Goal: Use online tool/utility: Utilize a website feature to perform a specific function

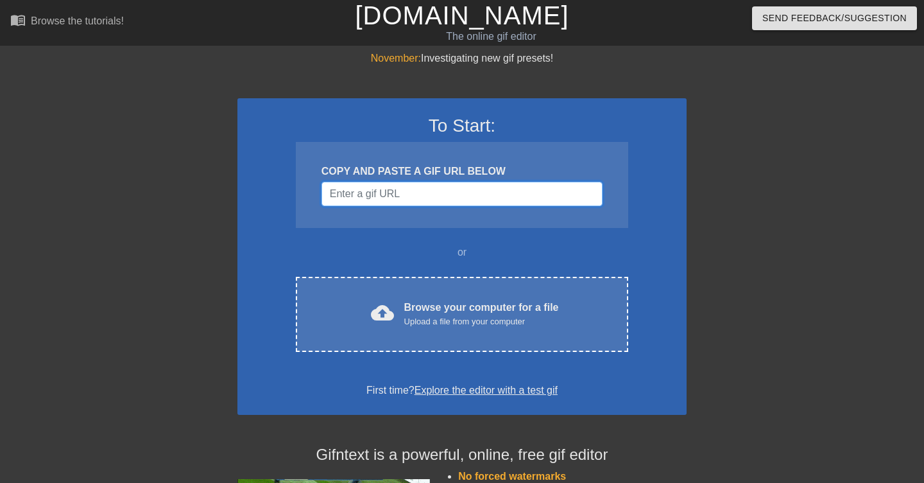
click at [421, 196] on input "Username" at bounding box center [462, 194] width 281 height 24
paste input "[URL][DOMAIN_NAME]"
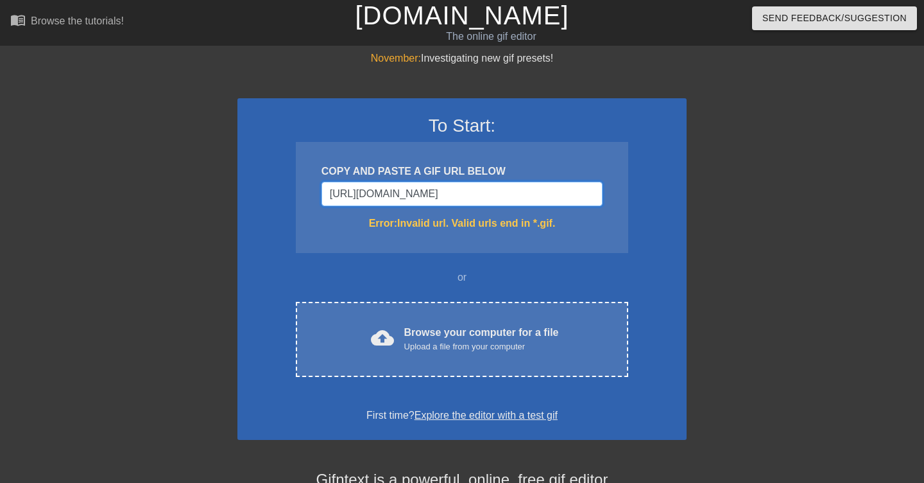
scroll to position [0, 6]
type input "[URL][DOMAIN_NAME]"
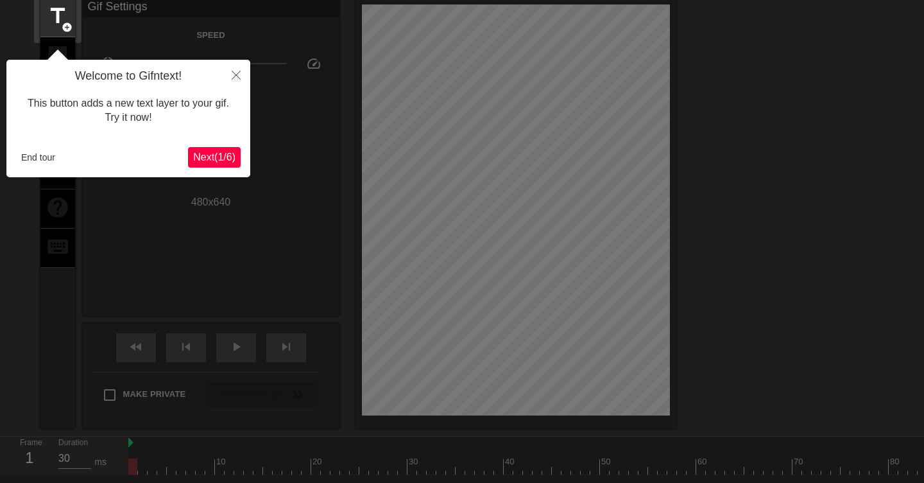
scroll to position [31, 0]
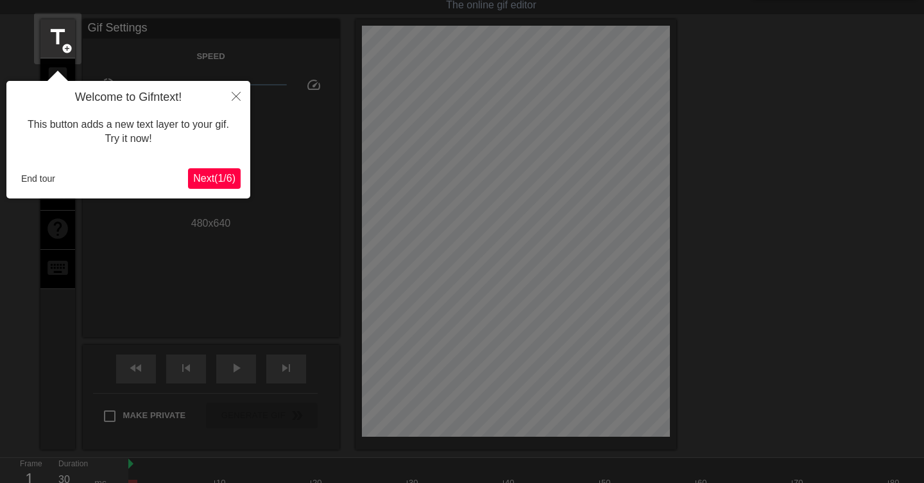
click at [211, 172] on button "Next ( 1 / 6 )" at bounding box center [214, 178] width 53 height 21
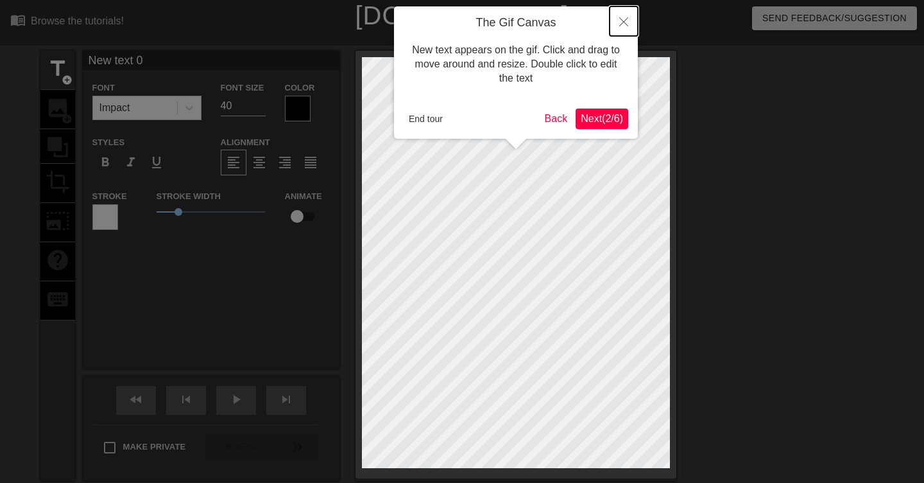
click at [623, 17] on icon "Close" at bounding box center [623, 21] width 9 height 9
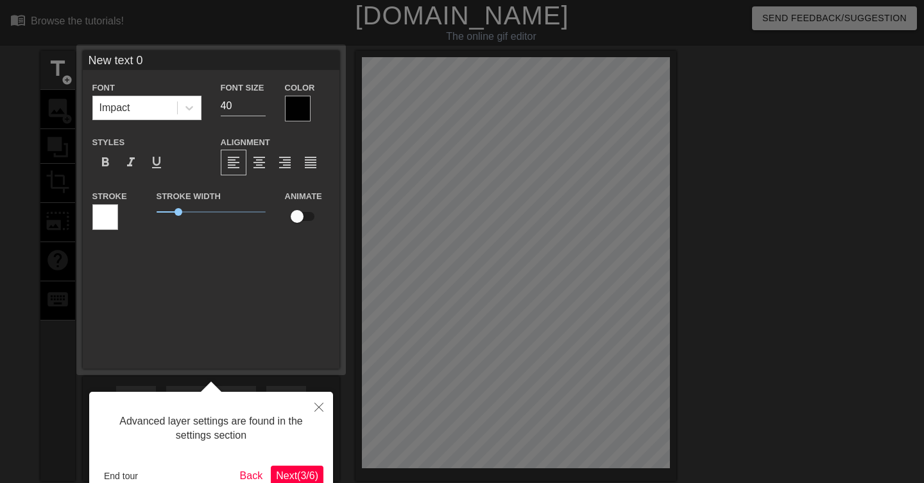
scroll to position [31, 0]
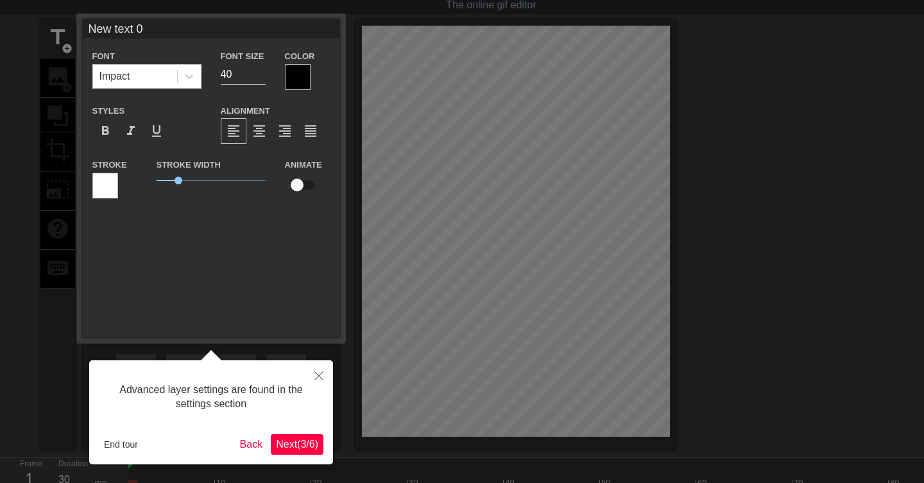
click at [294, 447] on span "Next ( 3 / 6 )" at bounding box center [297, 443] width 42 height 11
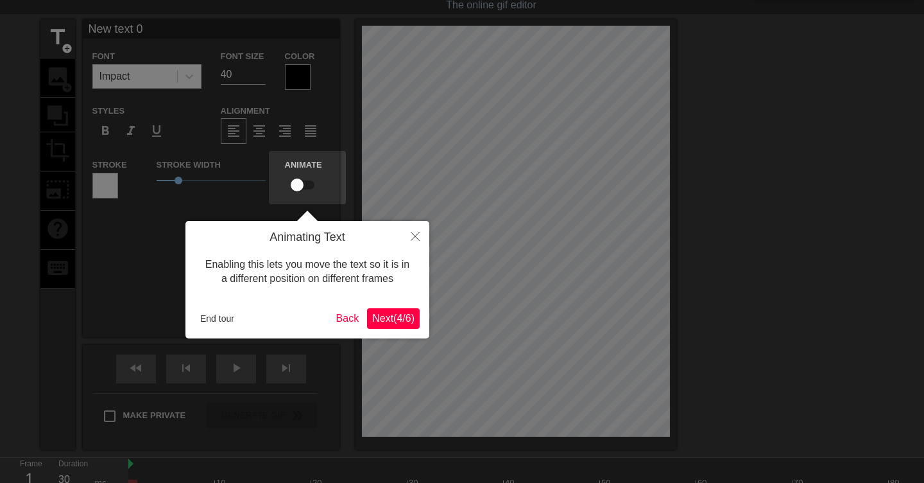
scroll to position [0, 0]
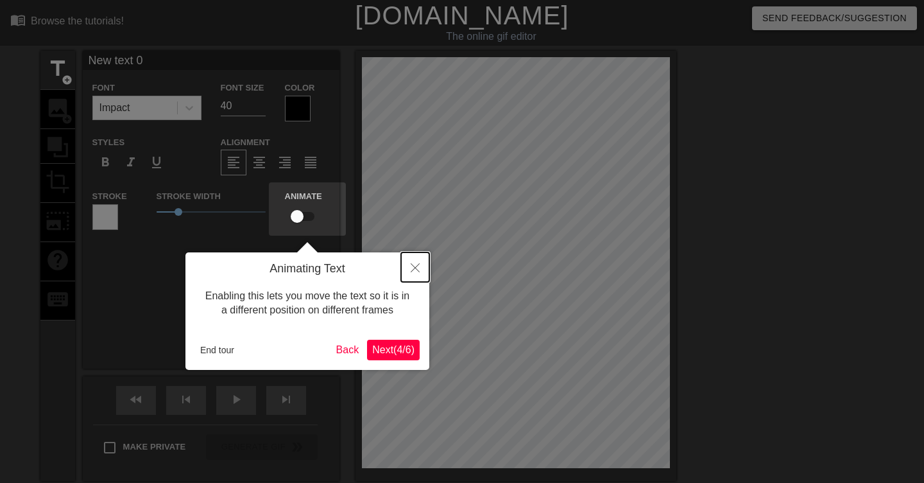
click at [415, 270] on icon "Close" at bounding box center [415, 267] width 9 height 9
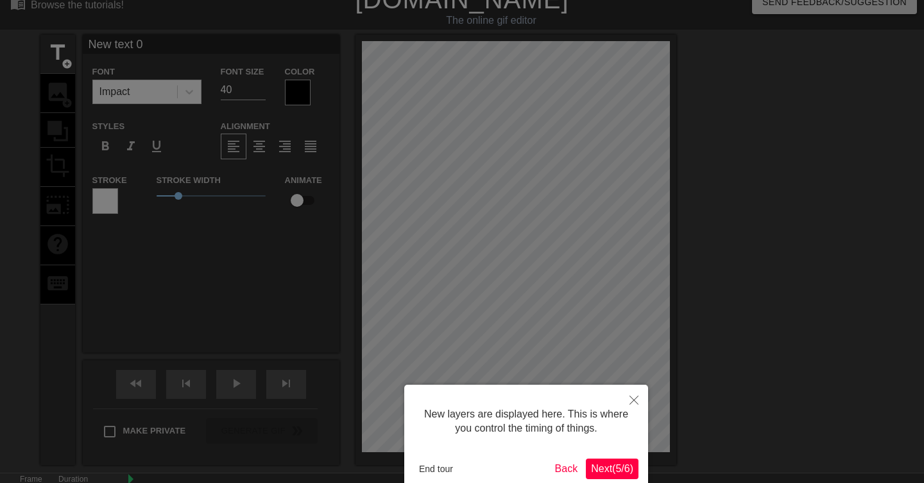
scroll to position [85, 0]
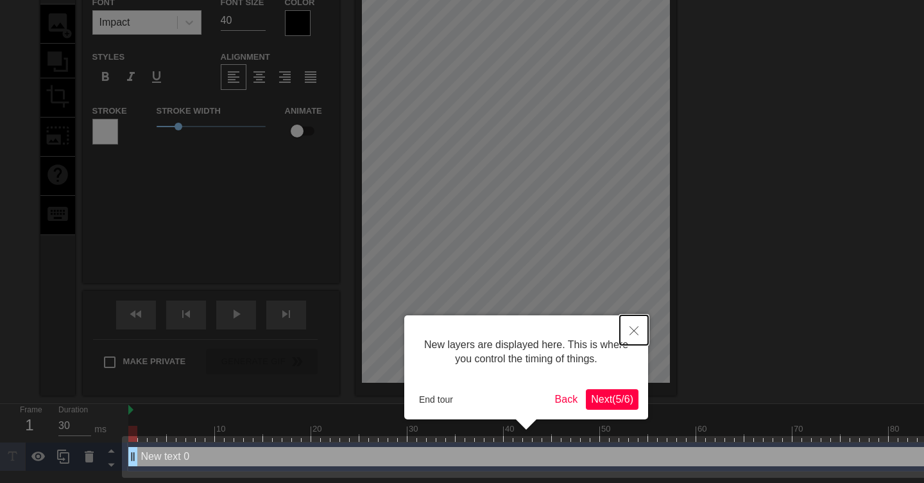
click at [632, 333] on icon "Close" at bounding box center [634, 330] width 9 height 9
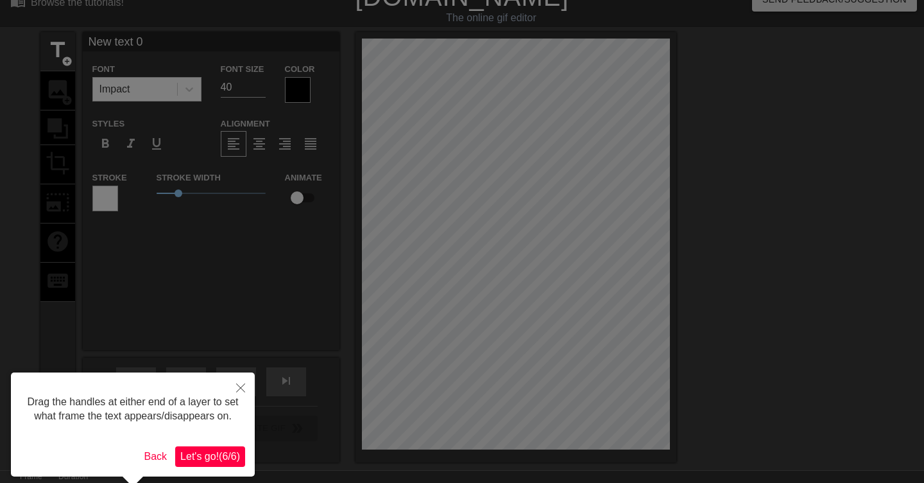
scroll to position [0, 0]
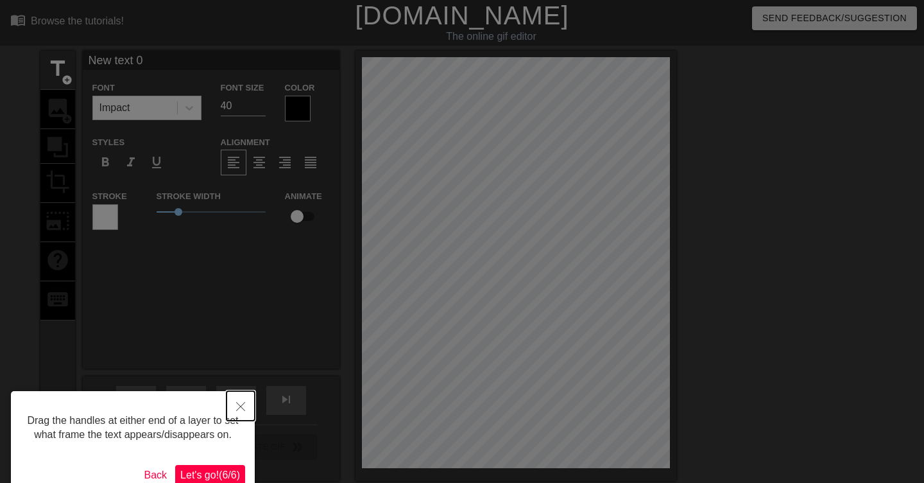
click at [237, 408] on icon "Close" at bounding box center [240, 406] width 9 height 9
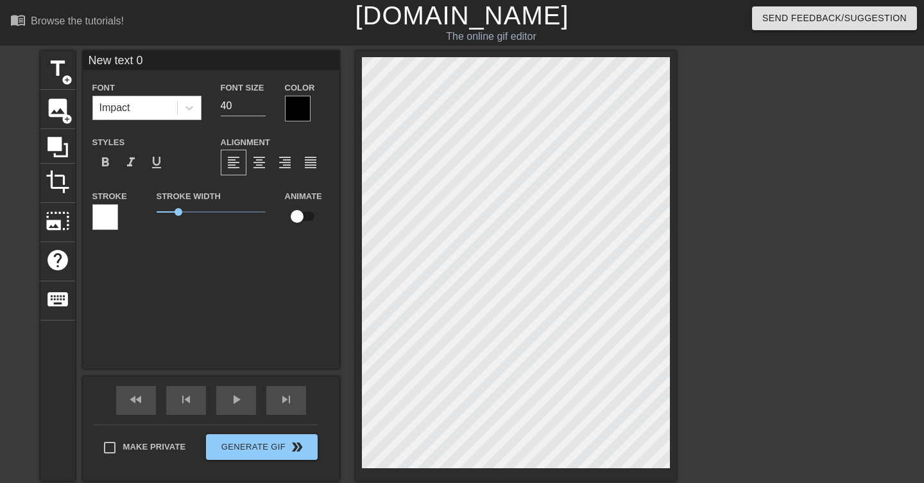
click at [134, 112] on div "Impact" at bounding box center [135, 107] width 84 height 23
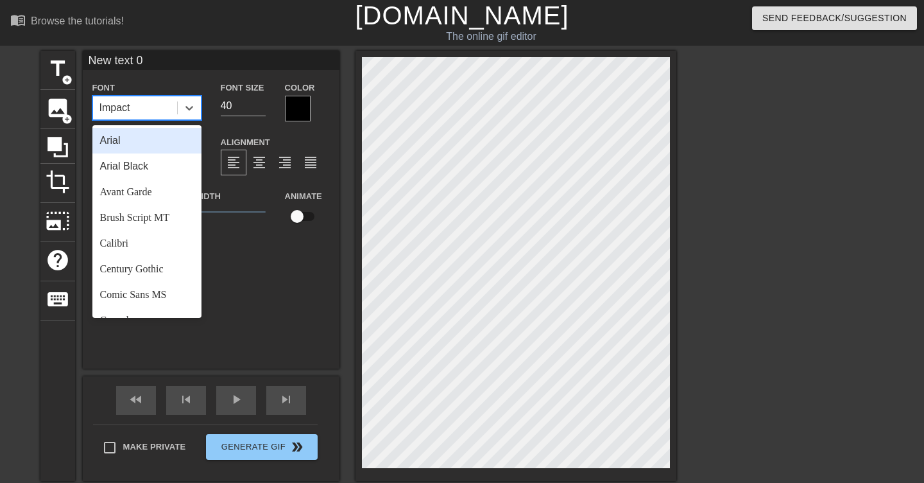
click at [128, 146] on div "Arial" at bounding box center [146, 141] width 109 height 26
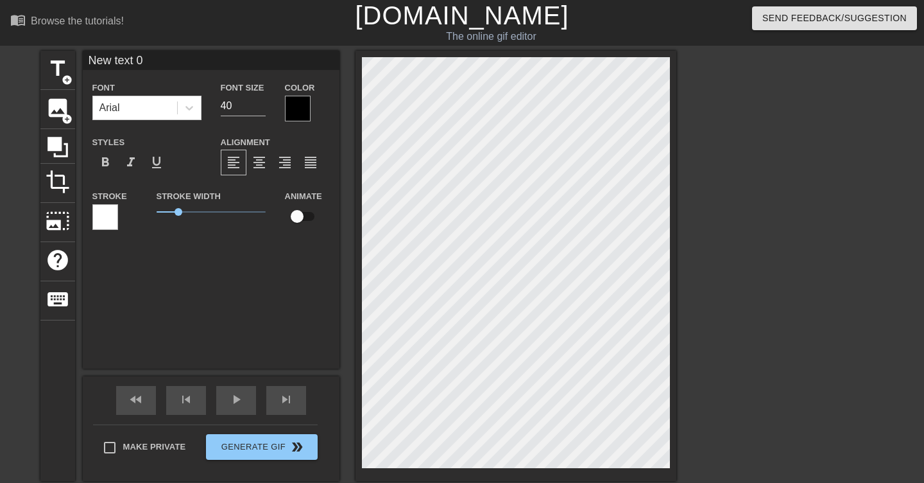
type input "B"
type textarea "B"
type input "Br"
type textarea "Br"
type input "Bra"
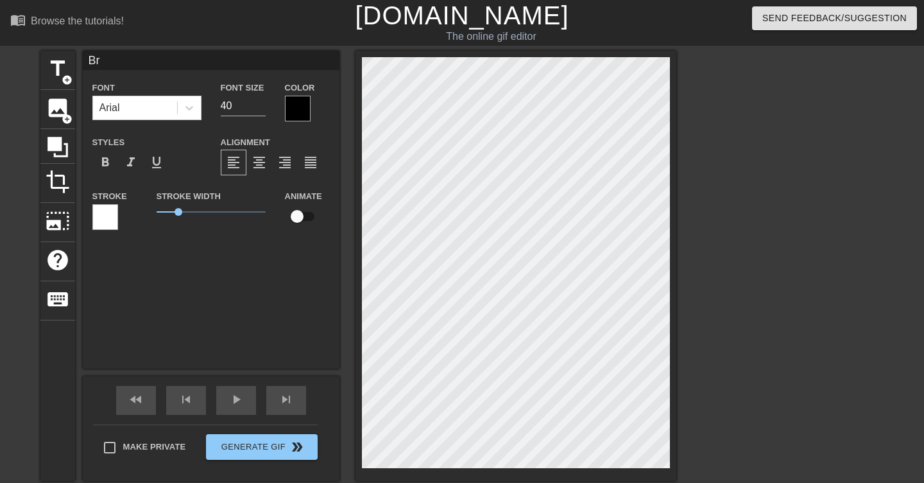
type textarea "Bra"
type input "Brau"
type textarea "Brau"
type input "[PERSON_NAME]"
type textarea "[PERSON_NAME]"
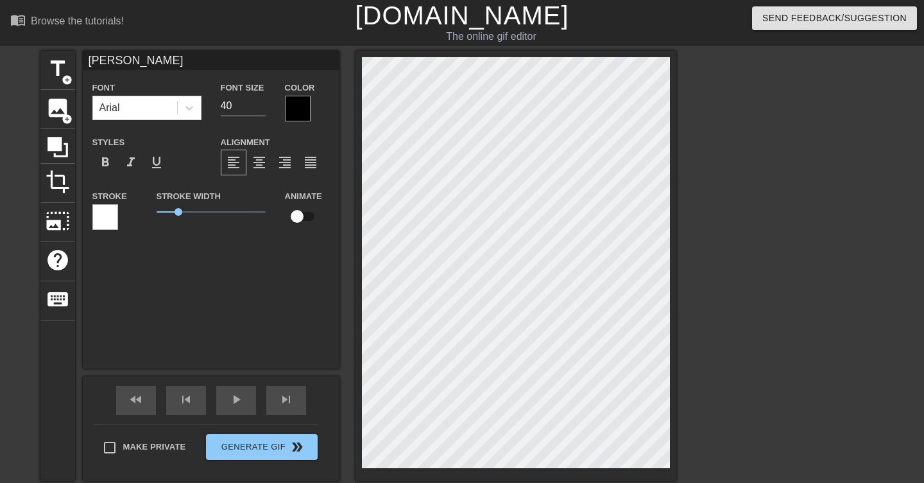
type input "Braude"
type textarea "Braude"
click at [334, 272] on div "Braude Font Arial Font Size 40 Color Styles format_bold format_italic format_un…" at bounding box center [211, 210] width 257 height 318
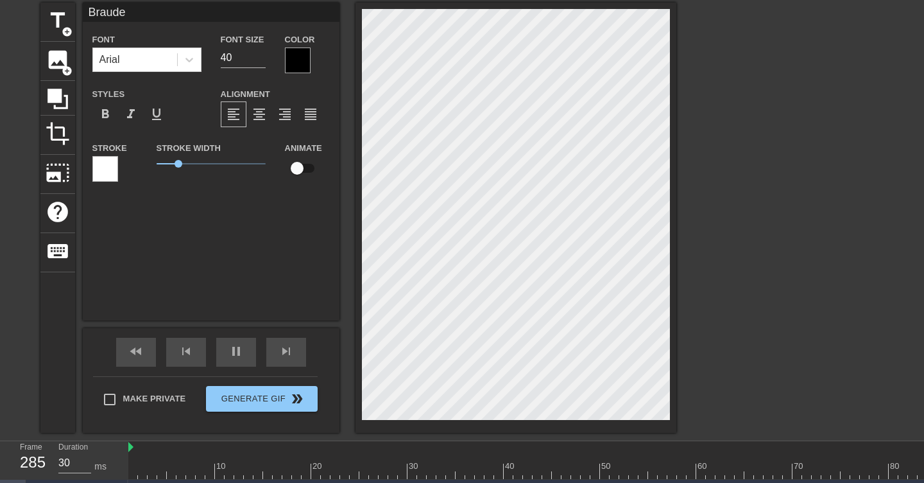
scroll to position [76, 0]
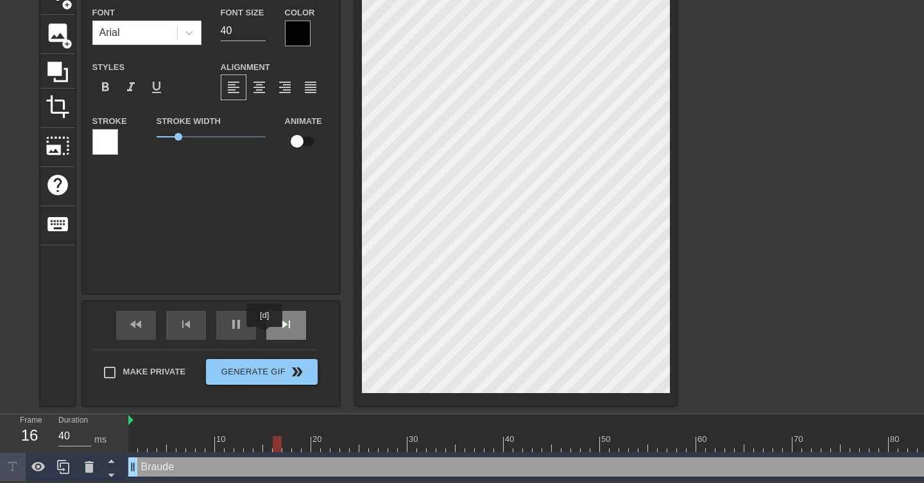
type input "30"
drag, startPoint x: 133, startPoint y: 461, endPoint x: 105, endPoint y: 460, distance: 27.6
click at [105, 460] on div "Frame 1 Duration 30 ms 10 20 30 40 50 60 70 80 90 100 110 120 130 140 150" at bounding box center [462, 447] width 924 height 67
click at [231, 213] on div "Braude Font Arial Font Size 40 Color Styles format_bold format_italic format_un…" at bounding box center [211, 135] width 257 height 318
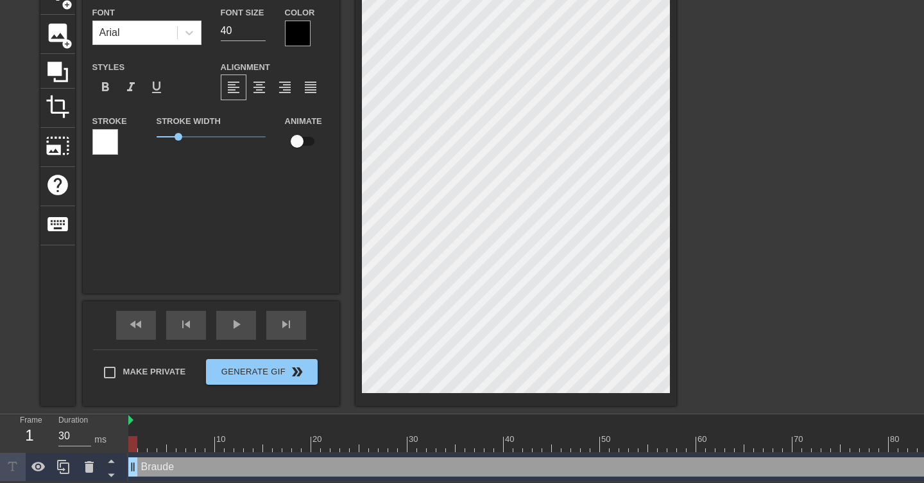
click at [295, 136] on input "checkbox" at bounding box center [297, 141] width 73 height 24
checkbox input "true"
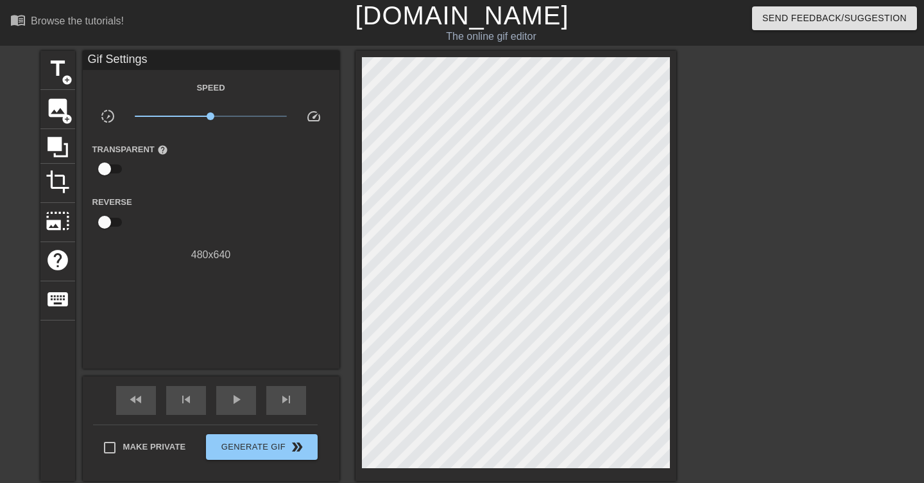
scroll to position [76, 0]
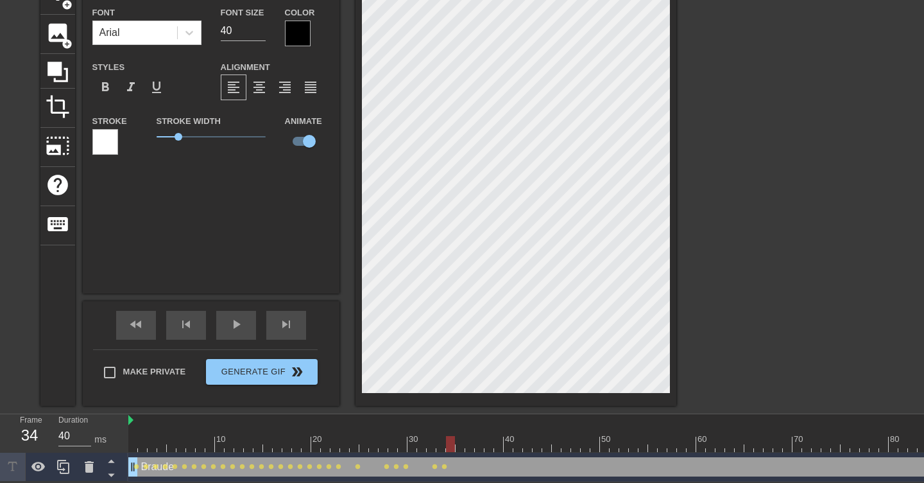
click at [499, 449] on div at bounding box center [498, 444] width 9 height 16
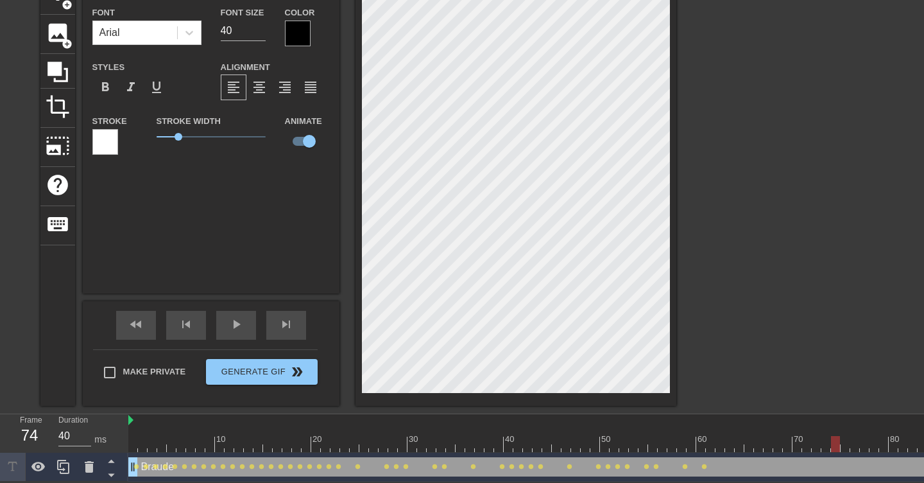
click at [834, 449] on div at bounding box center [835, 444] width 9 height 16
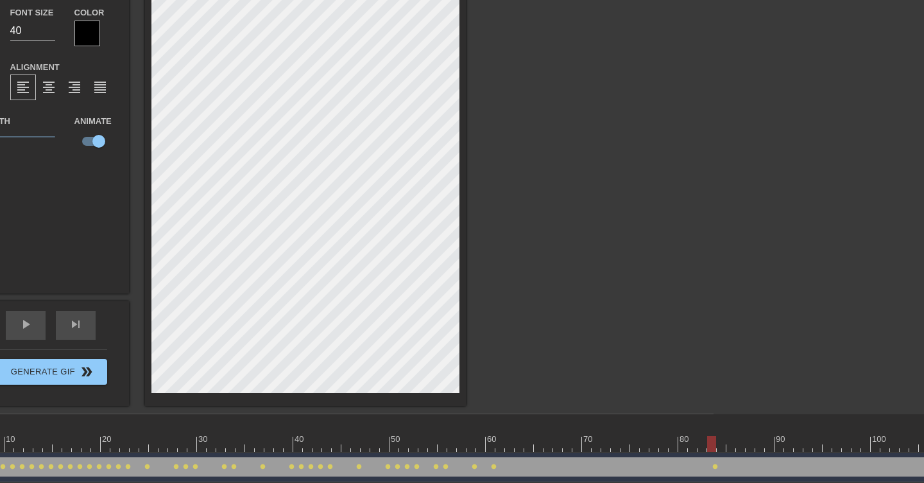
scroll to position [76, 226]
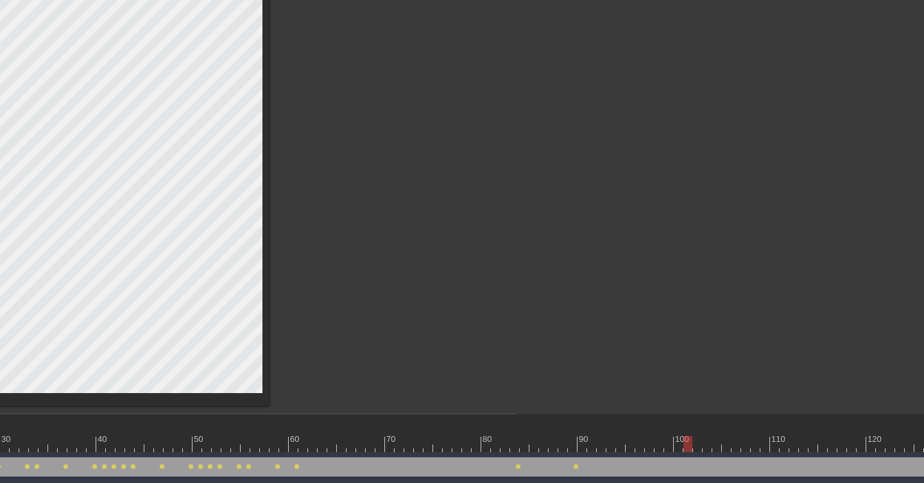
scroll to position [76, 431]
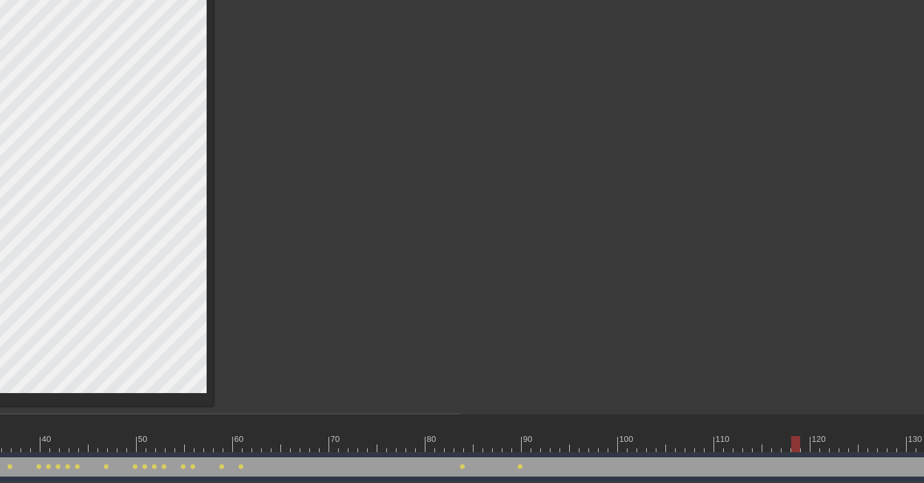
scroll to position [76, 496]
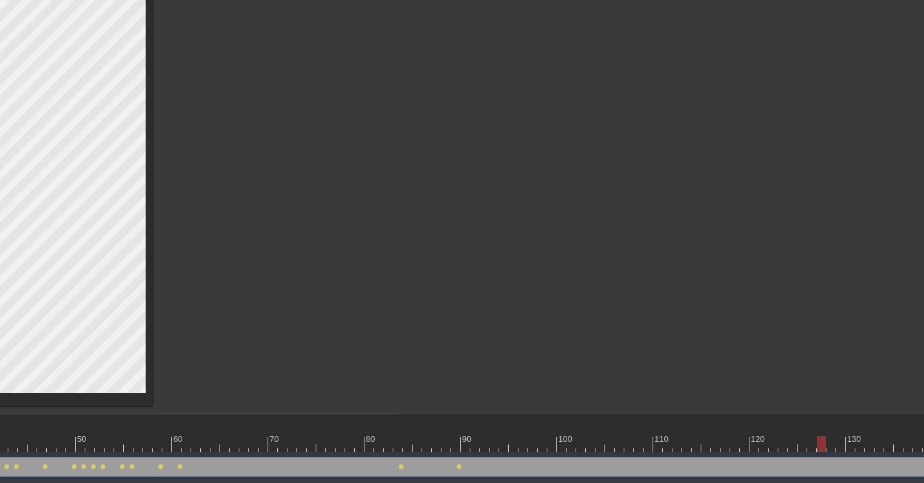
scroll to position [76, 556]
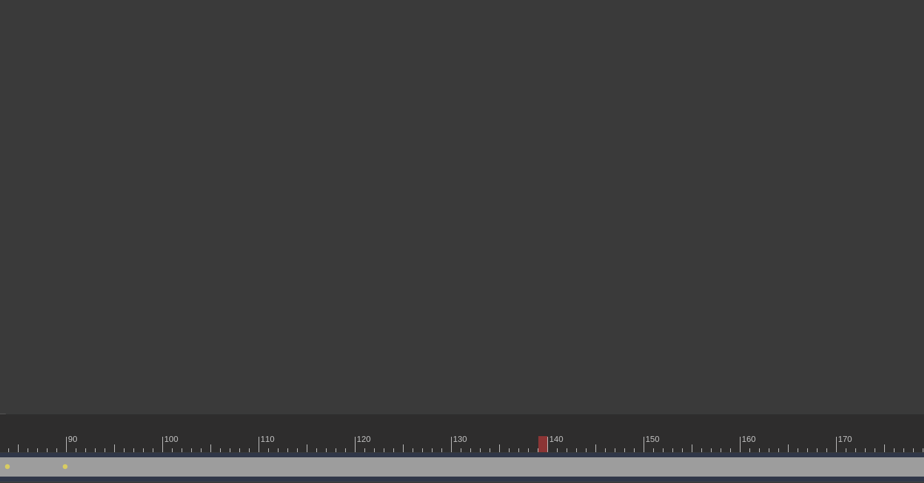
scroll to position [76, 981]
click at [527, 446] on div at bounding box center [549, 444] width 2802 height 16
click at [475, 444] on div at bounding box center [439, 444] width 2802 height 16
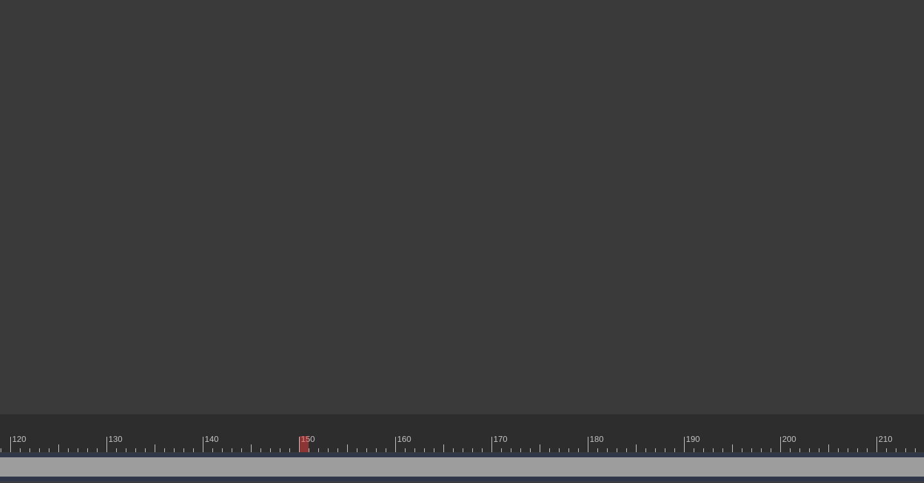
click at [387, 444] on div at bounding box center [266, 444] width 2802 height 16
click at [497, 447] on div at bounding box center [323, 444] width 2802 height 16
click at [571, 444] on div at bounding box center [350, 444] width 2802 height 16
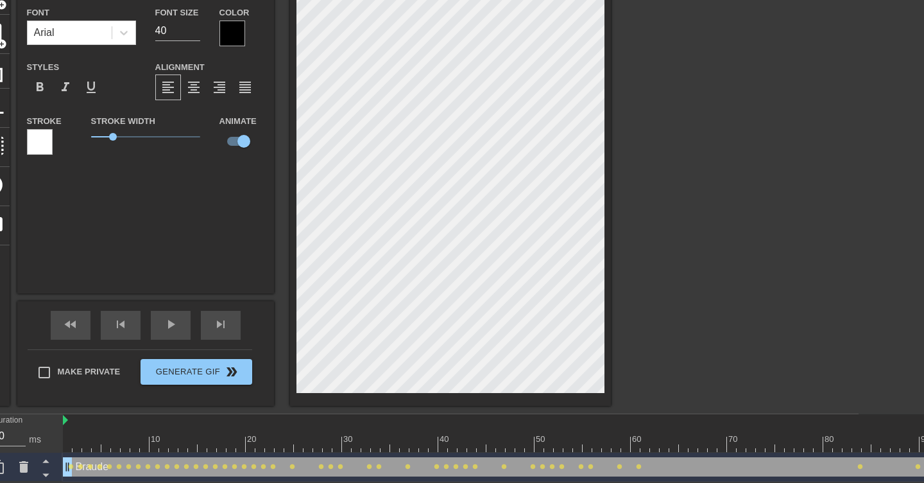
scroll to position [76, 0]
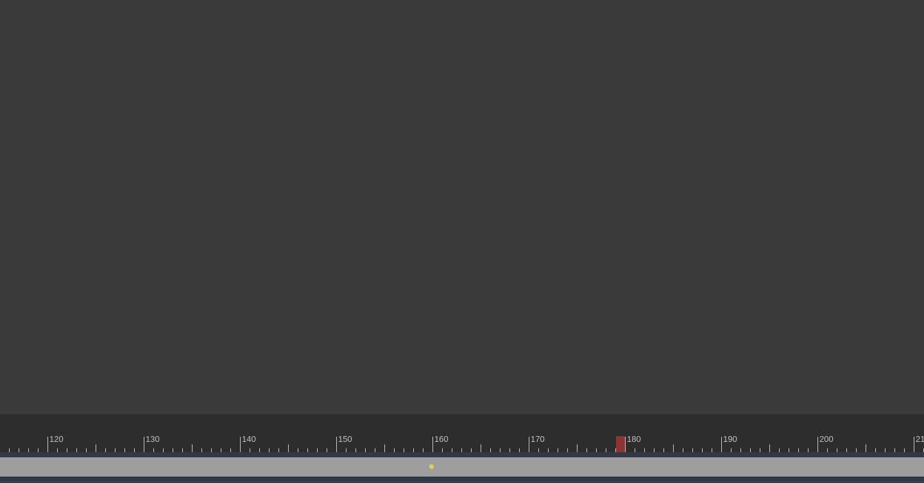
click at [619, 448] on div at bounding box center [303, 444] width 2802 height 16
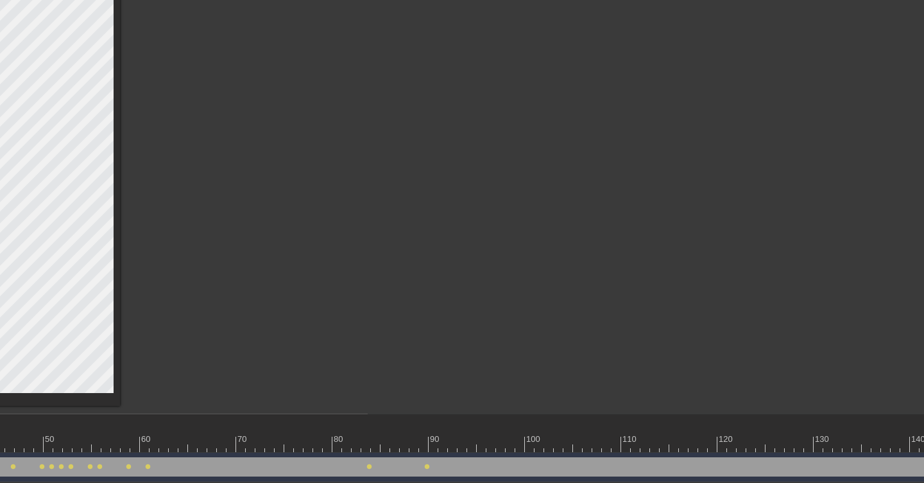
scroll to position [76, 1149]
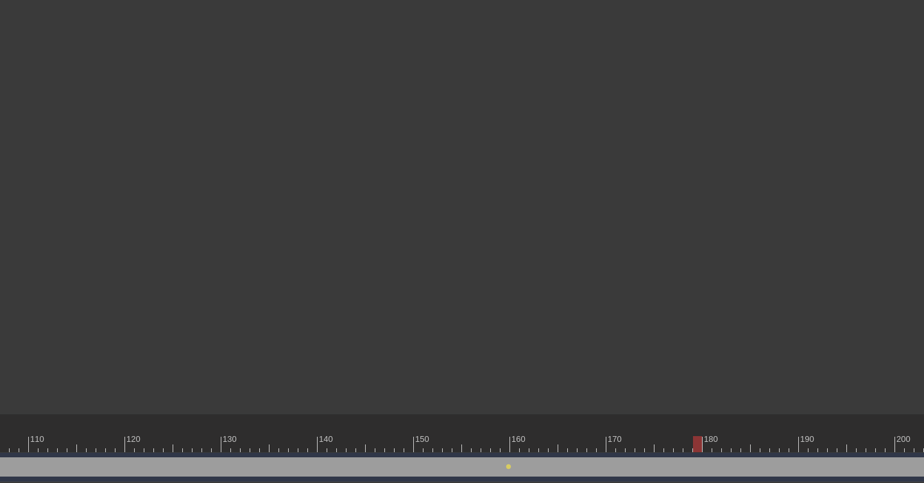
click at [745, 453] on div "Braude drag_handle drag_handle lens lens lens lens lens lens lens lens lens len…" at bounding box center [380, 467] width 2802 height 29
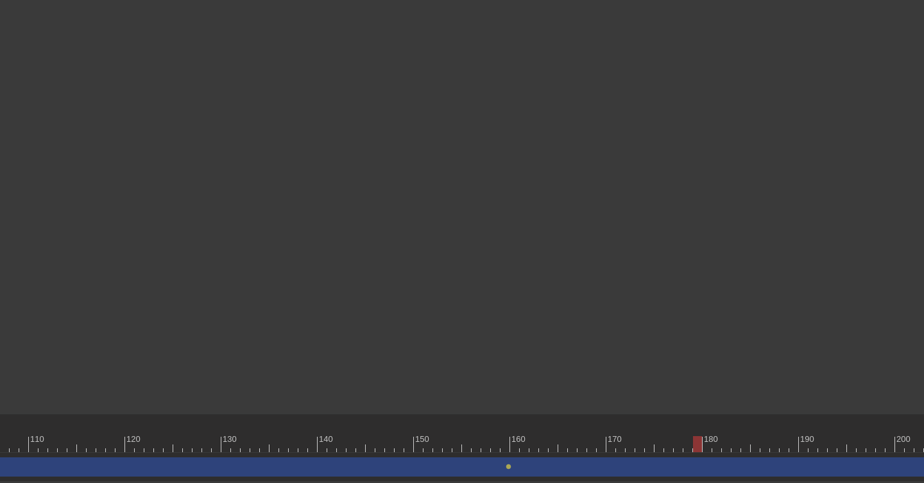
click at [746, 451] on div "10 20 30 40 50 60 70 80 90 100 110 120 130 140 150 160" at bounding box center [380, 433] width 2802 height 39
click at [747, 445] on div at bounding box center [380, 444] width 2802 height 16
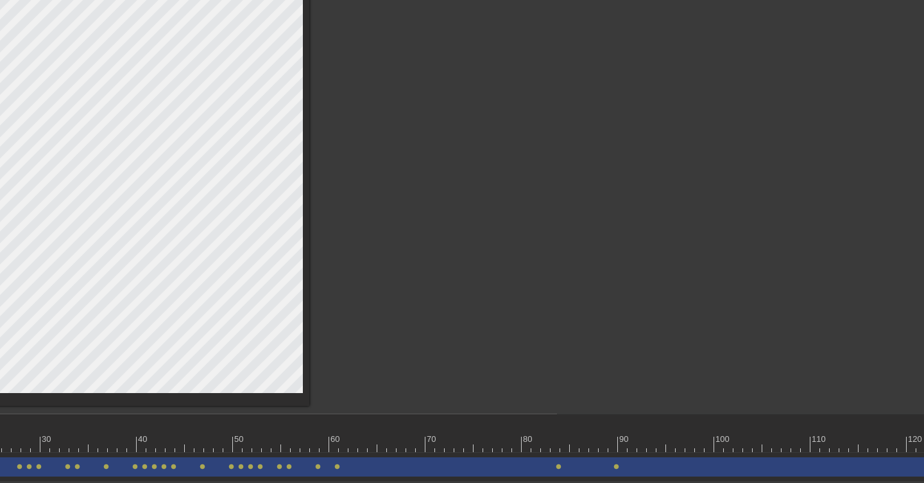
scroll to position [76, 0]
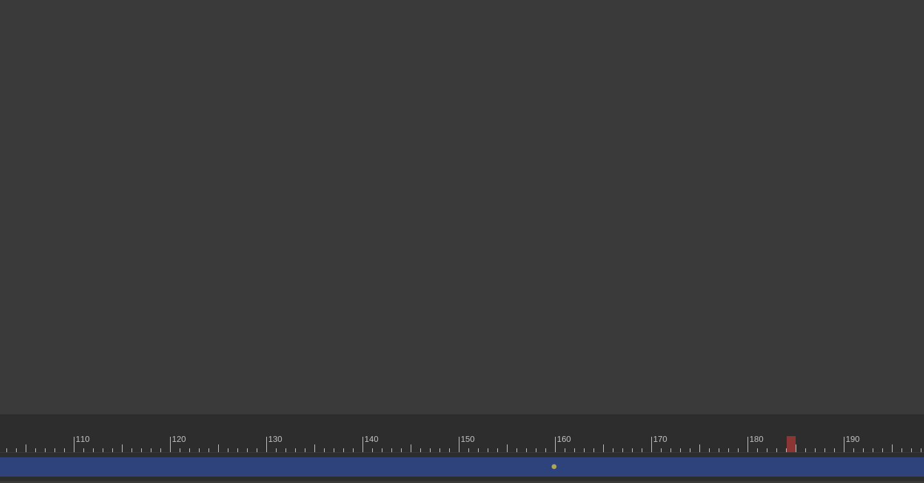
click at [836, 446] on div at bounding box center [426, 444] width 2802 height 16
click at [714, 445] on div at bounding box center [251, 444] width 2802 height 16
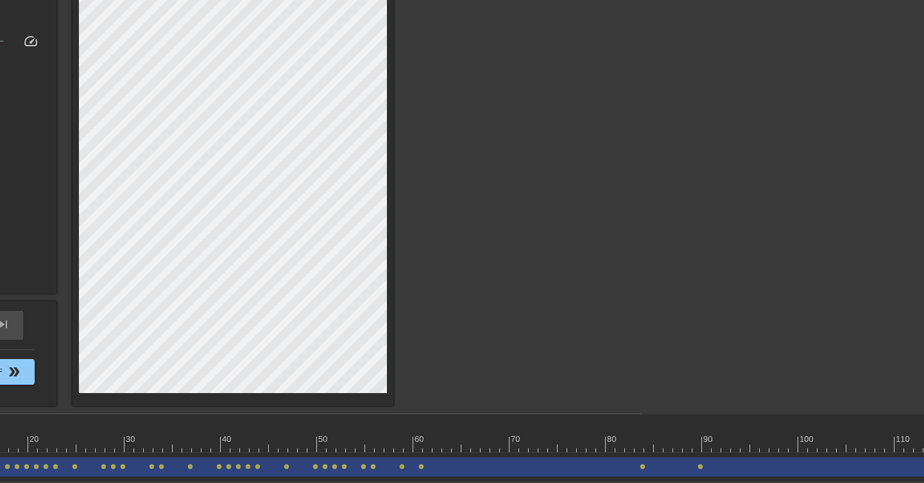
scroll to position [76, 0]
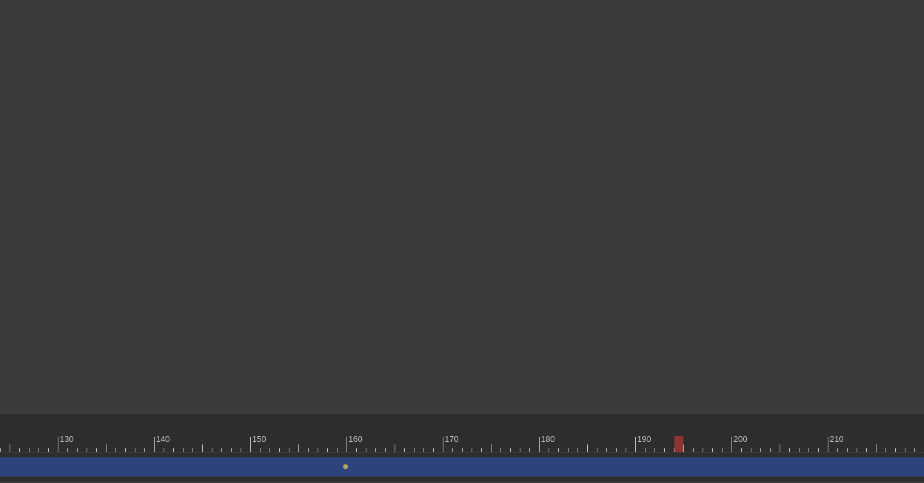
click at [689, 444] on div at bounding box center [217, 444] width 2802 height 16
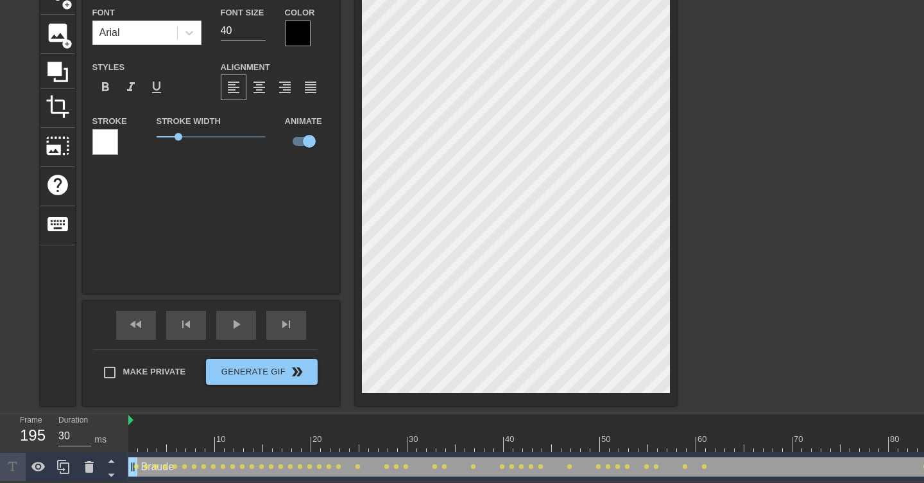
click at [820, 298] on div at bounding box center [788, 168] width 193 height 385
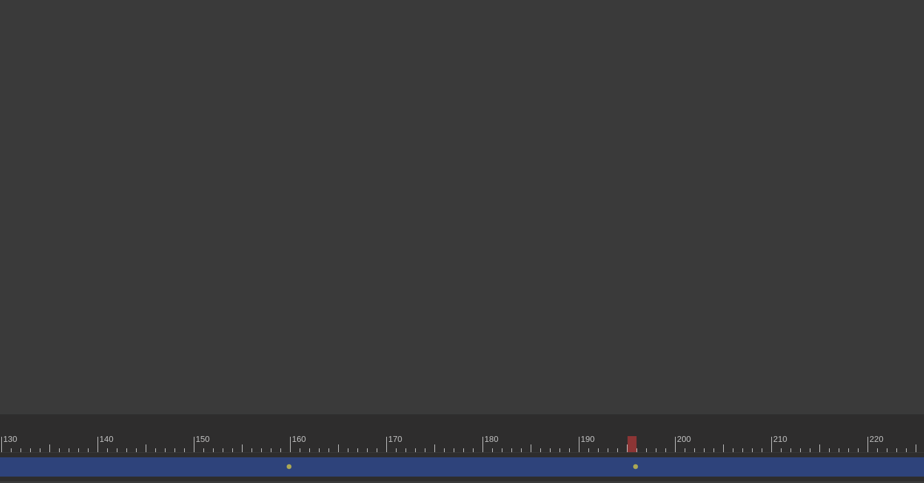
scroll to position [76, 1640]
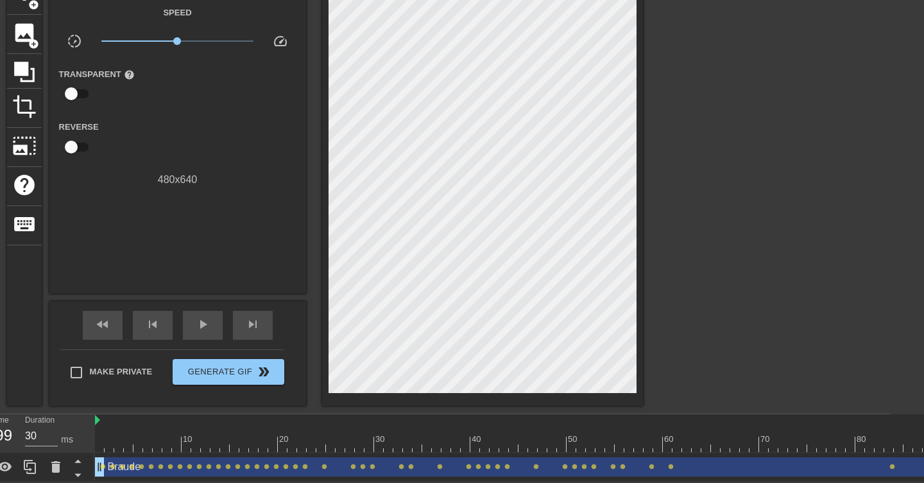
scroll to position [76, 0]
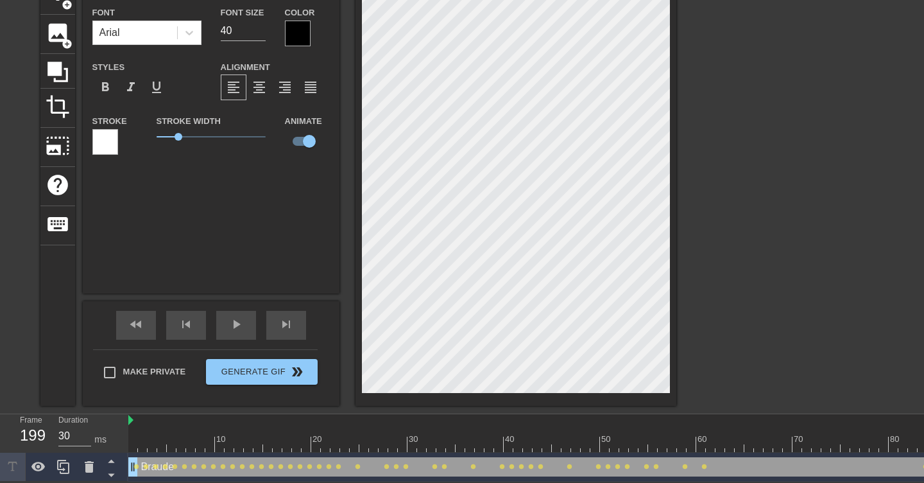
click at [903, 368] on div "title add_circle image add_circle crop photo_size_select_large help keyboard Br…" at bounding box center [462, 191] width 924 height 430
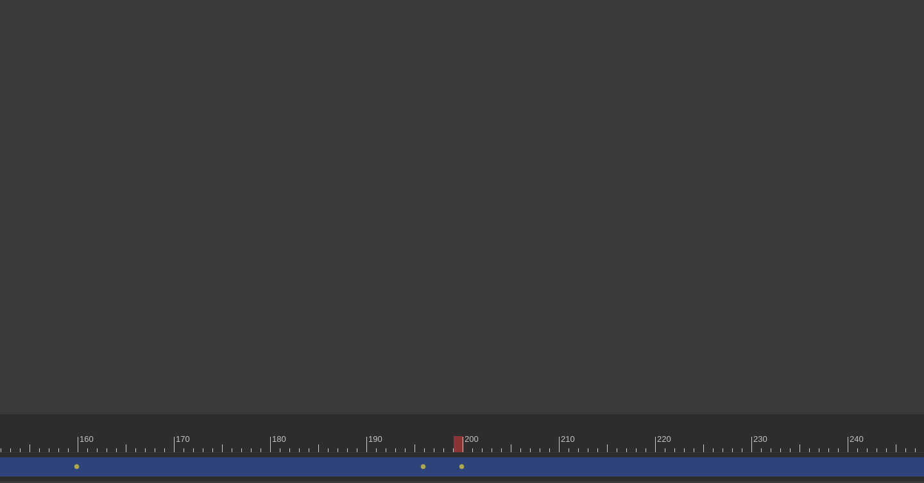
scroll to position [76, 1554]
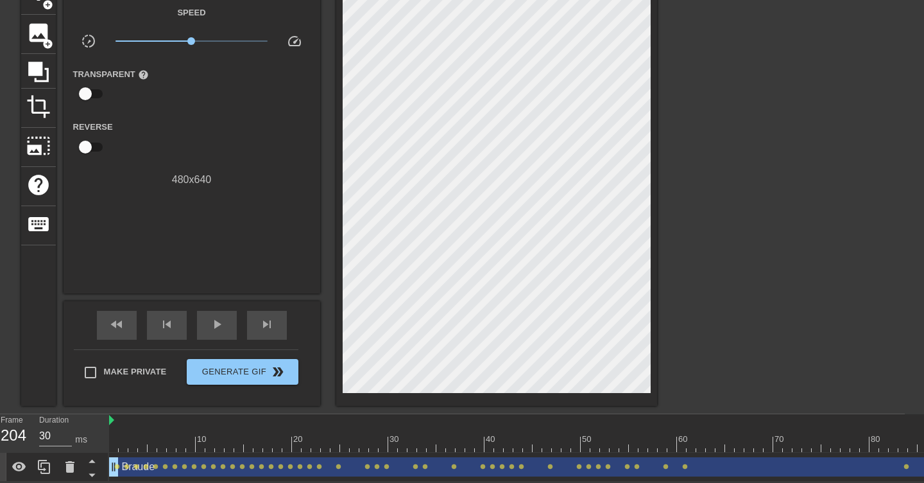
scroll to position [76, 0]
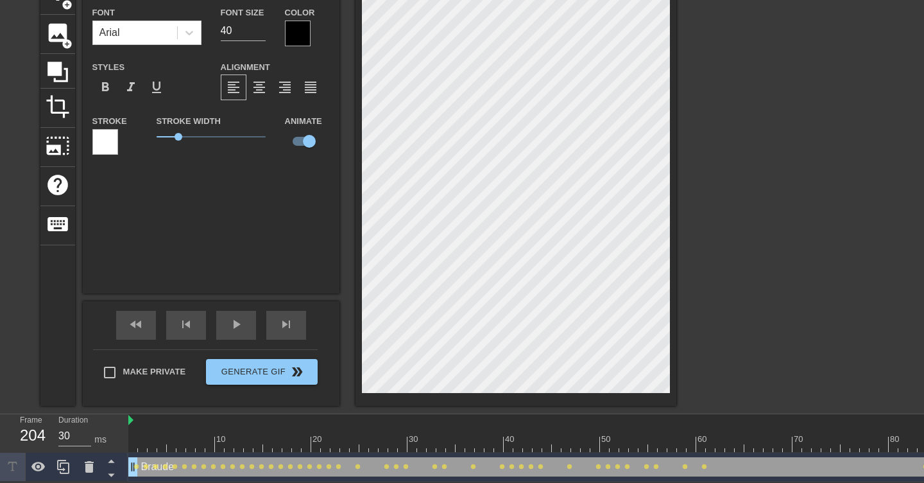
click at [736, 222] on div at bounding box center [788, 168] width 193 height 385
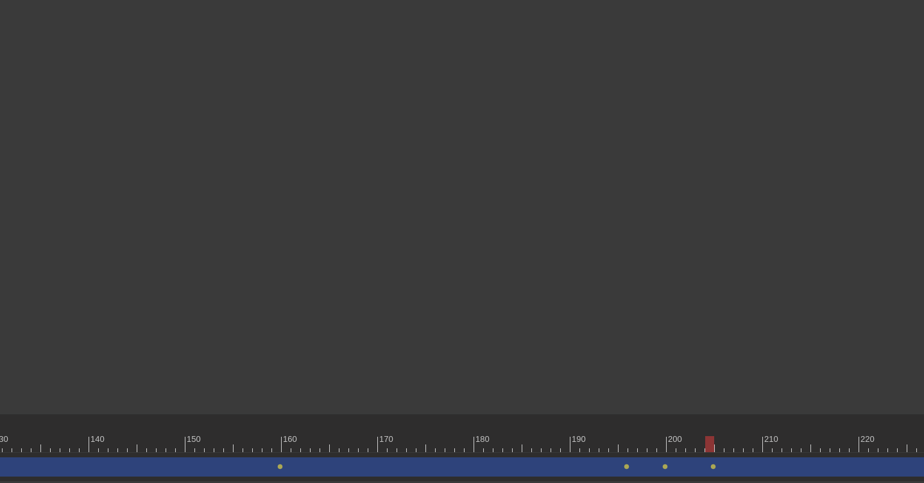
scroll to position [76, 1541]
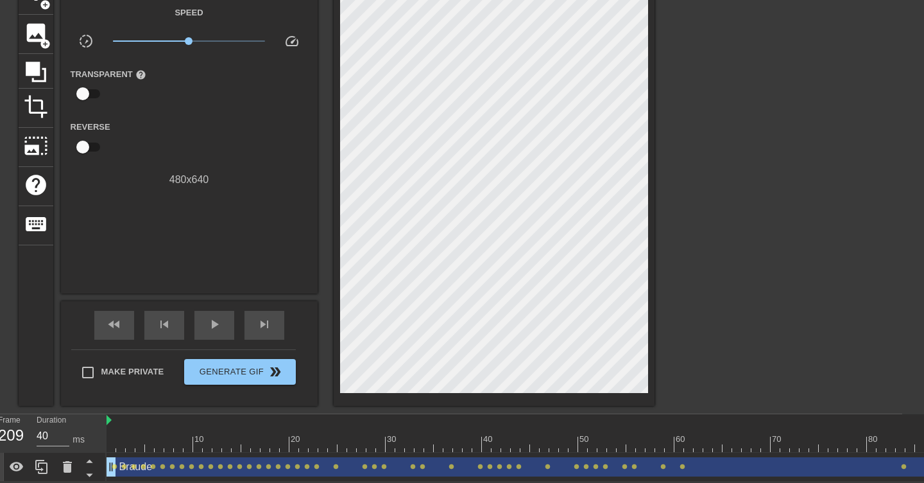
scroll to position [76, 0]
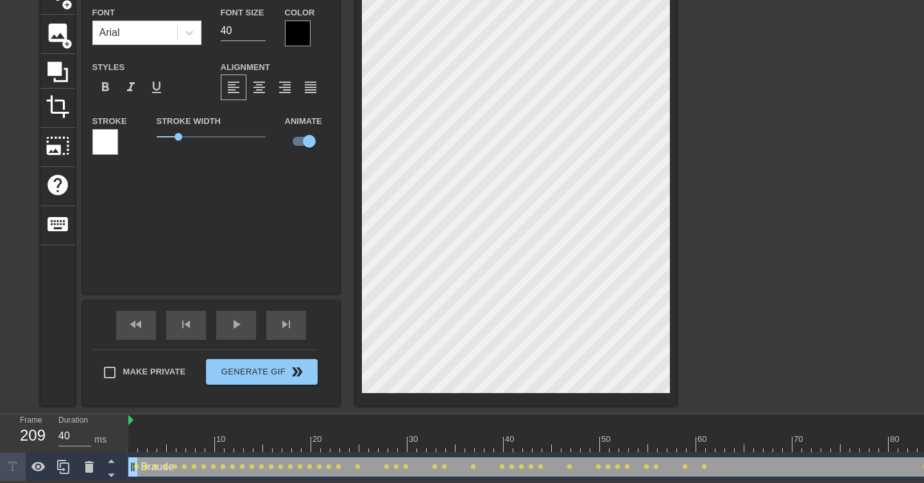
click at [820, 266] on div at bounding box center [788, 168] width 193 height 385
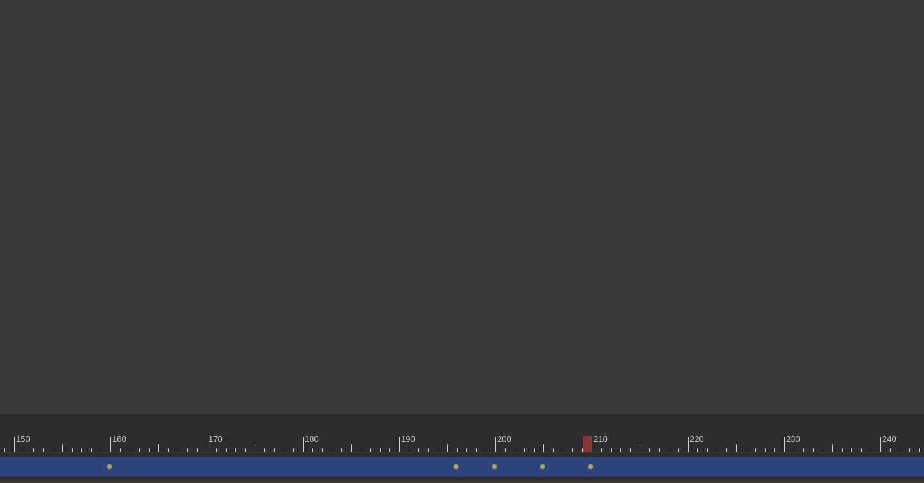
scroll to position [0, 0]
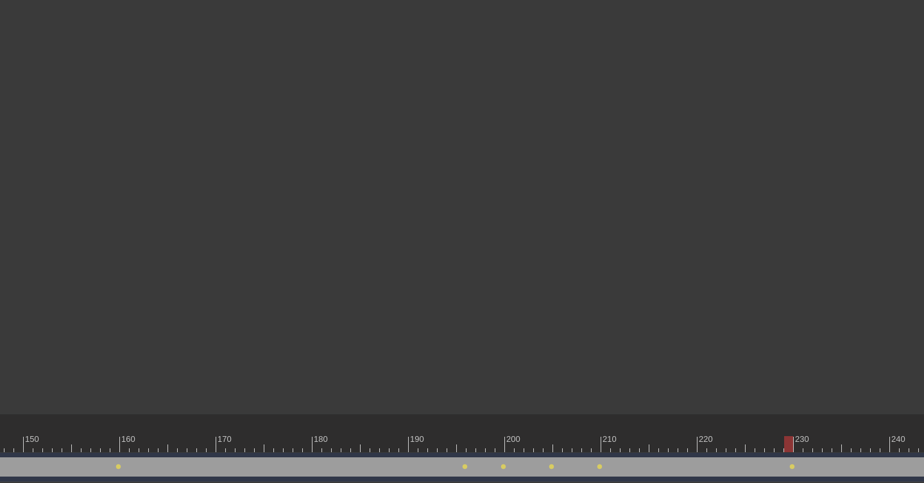
scroll to position [76, 1824]
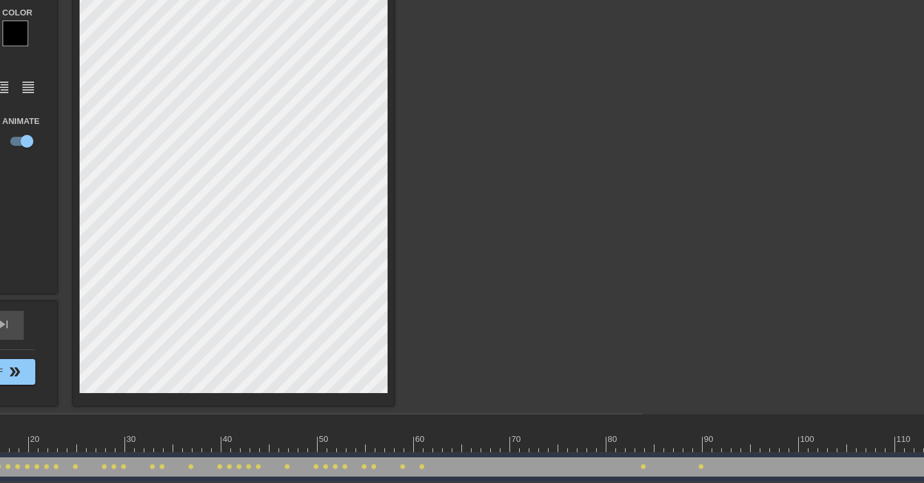
scroll to position [76, 0]
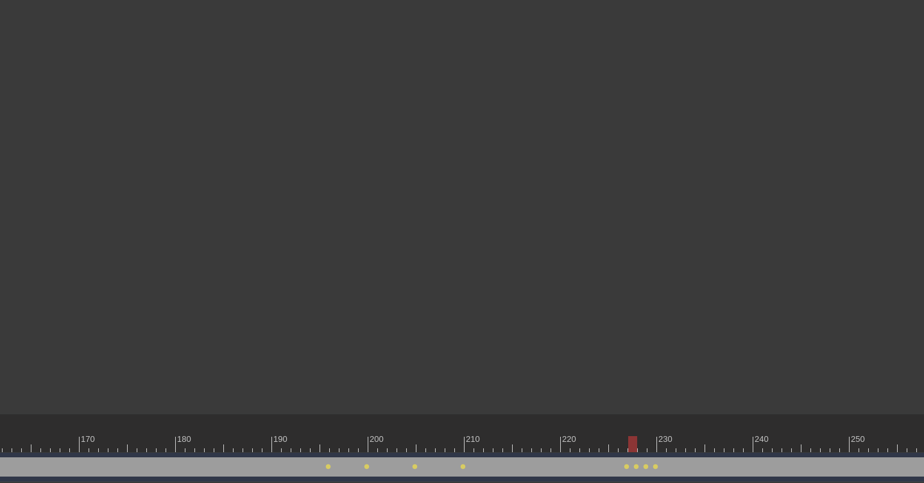
click at [643, 433] on div at bounding box center [643, 435] width 10 height 16
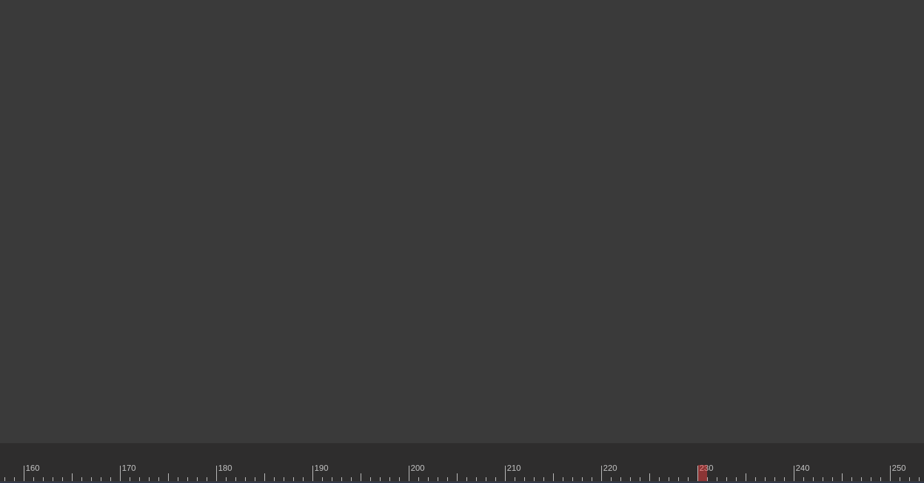
scroll to position [46, 1513]
click at [834, 468] on div at bounding box center [16, 473] width 2802 height 16
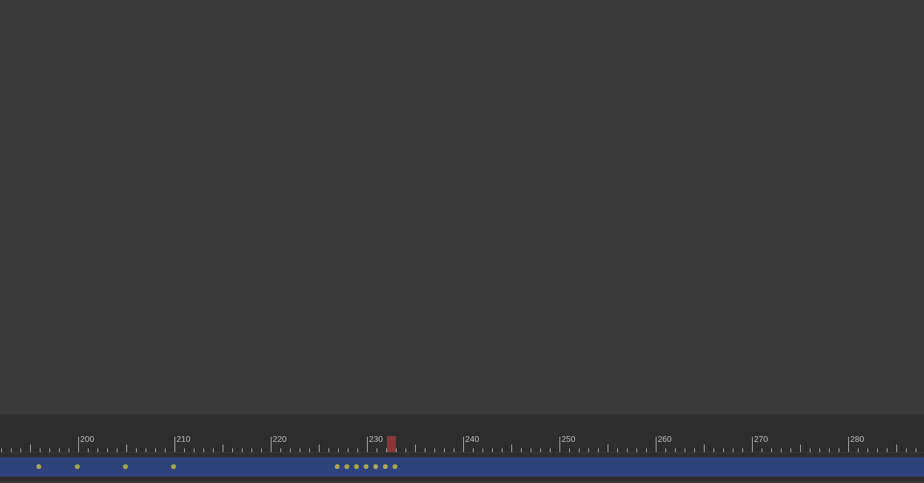
scroll to position [76, 1923]
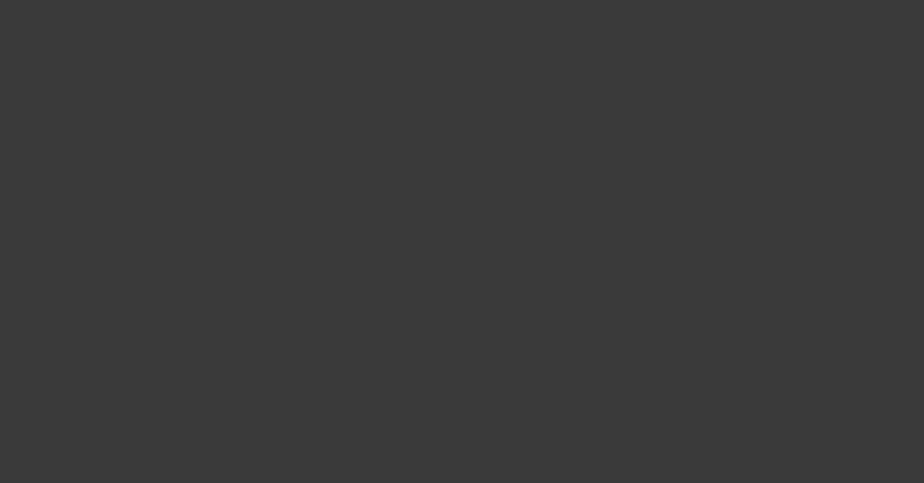
scroll to position [76, 2009]
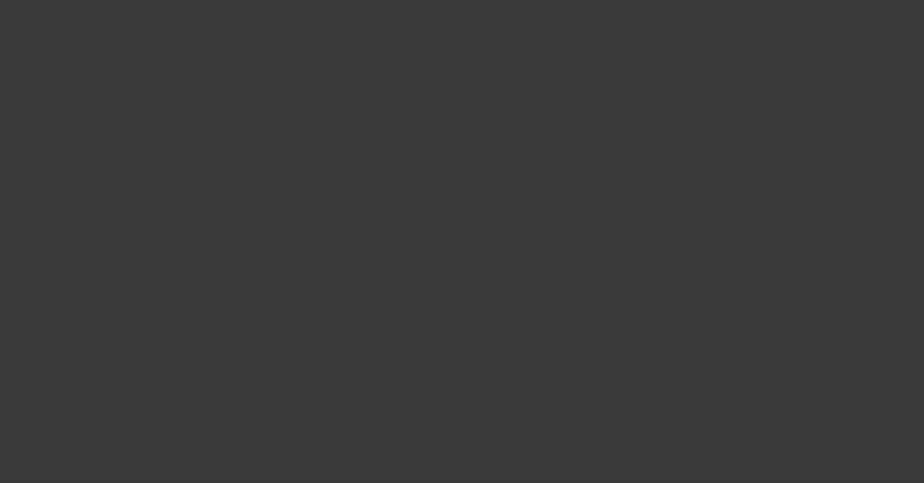
scroll to position [76, 1631]
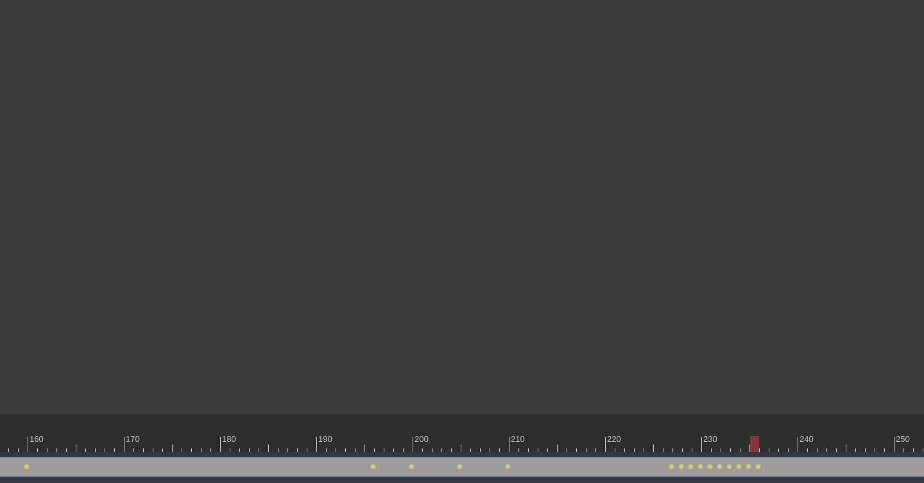
click at [766, 431] on div at bounding box center [765, 435] width 10 height 16
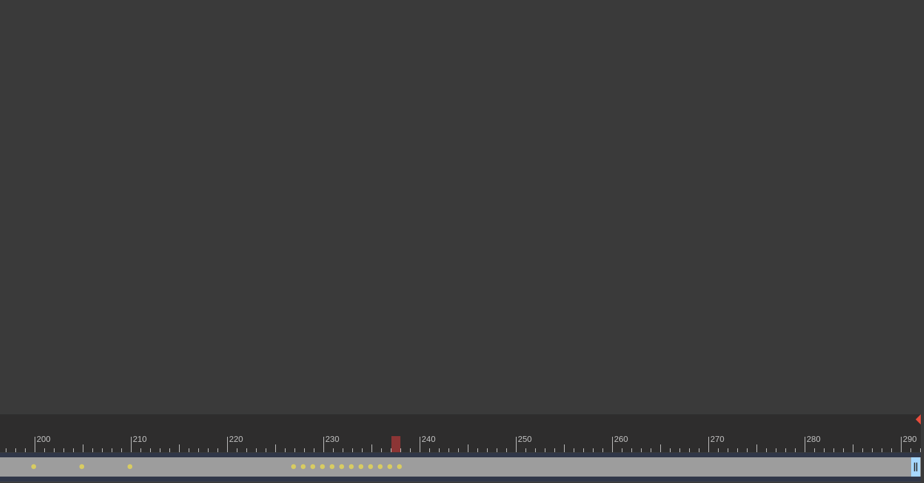
click at [399, 445] on div at bounding box center [396, 444] width 9 height 16
click at [410, 440] on div at bounding box center [405, 444] width 9 height 16
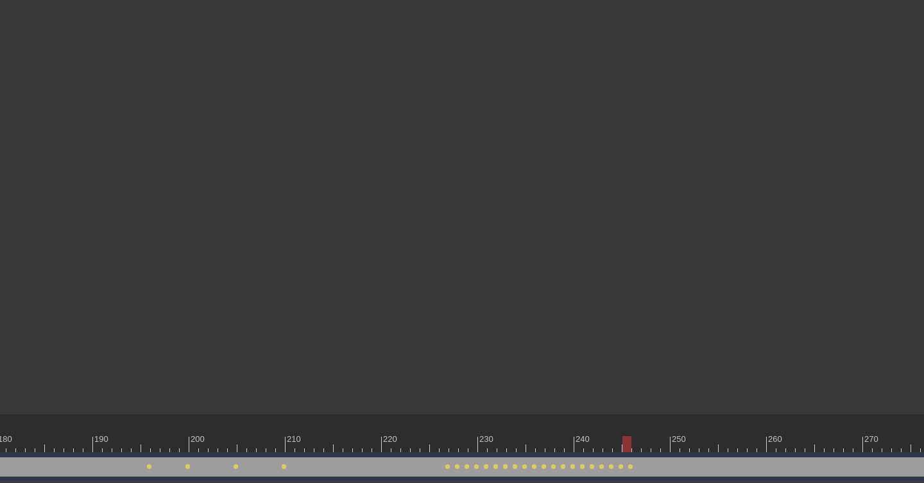
click at [489, 428] on div at bounding box center [493, 435] width 10 height 16
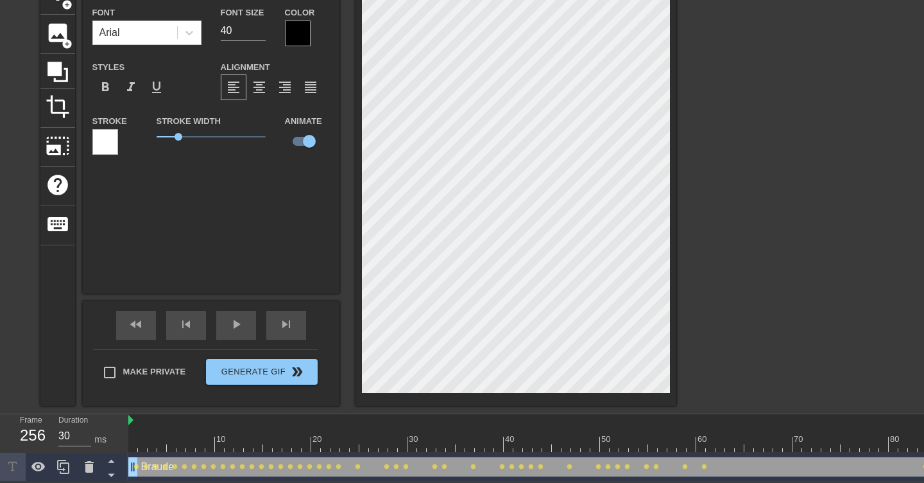
drag, startPoint x: 148, startPoint y: 436, endPoint x: 92, endPoint y: 436, distance: 55.8
click at [92, 436] on div "Frame 1 Duration 30 ms 10 20 30 40 50 60 70 80 90 100 110 120 130 140 150" at bounding box center [462, 447] width 924 height 67
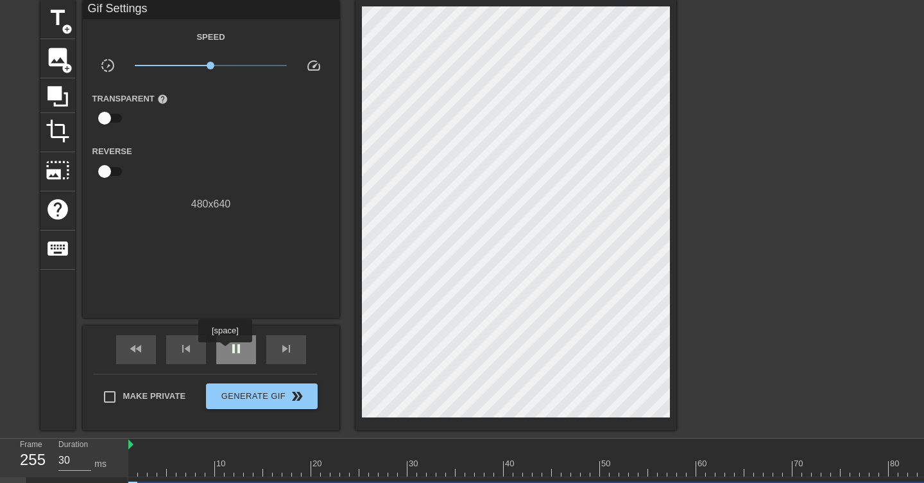
click at [227, 351] on div "pause" at bounding box center [236, 349] width 40 height 29
click at [227, 351] on div "play_arrow" at bounding box center [236, 349] width 40 height 29
click at [227, 351] on div "pause" at bounding box center [236, 349] width 40 height 29
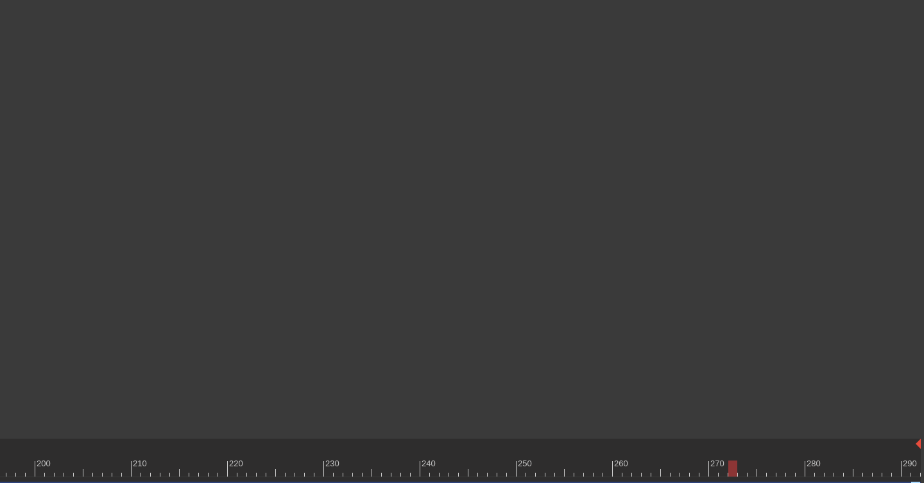
scroll to position [76, 2009]
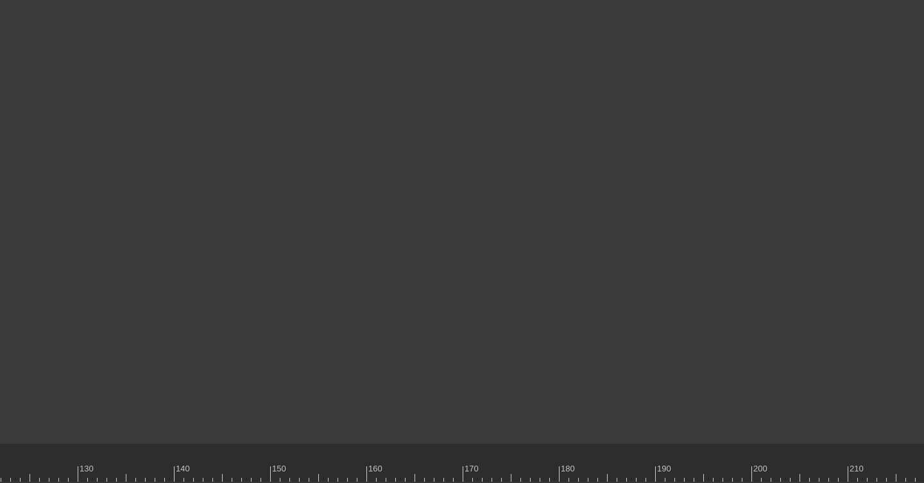
scroll to position [46, 2009]
click at [845, 463] on div at bounding box center [846, 468] width 3 height 13
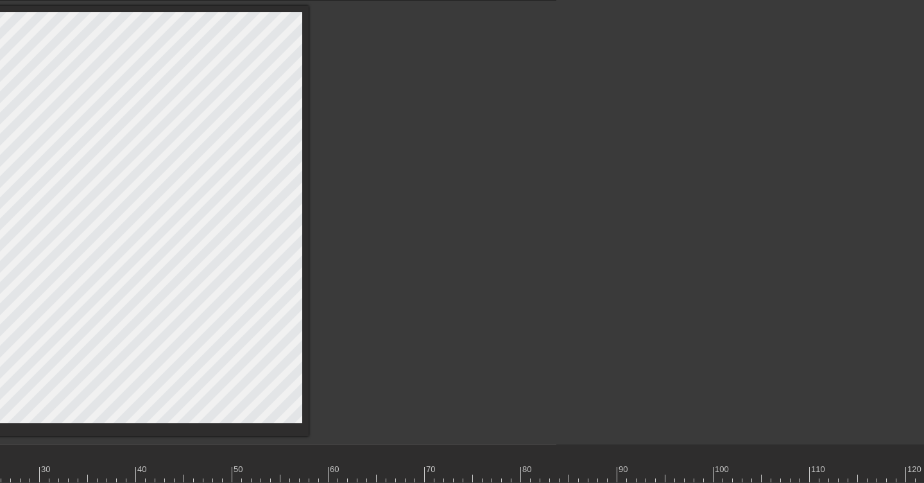
scroll to position [45, 0]
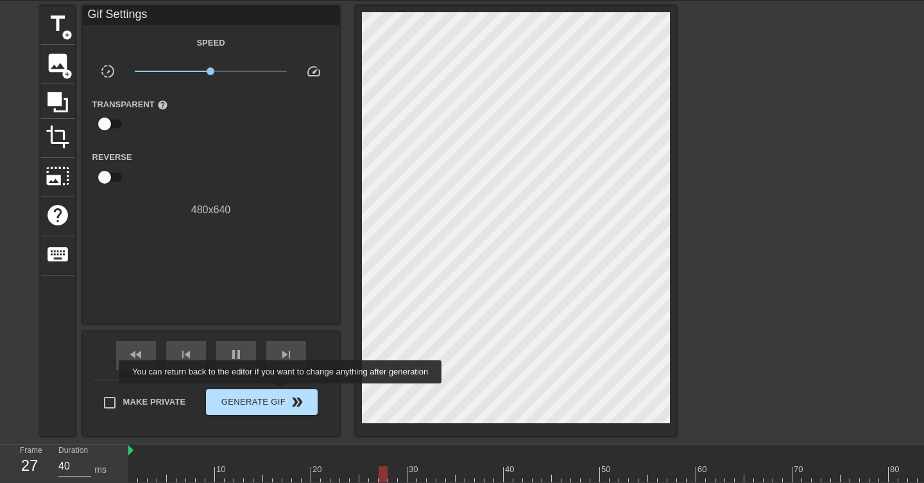
type input "30"
click at [291, 396] on span "double_arrow" at bounding box center [296, 401] width 15 height 15
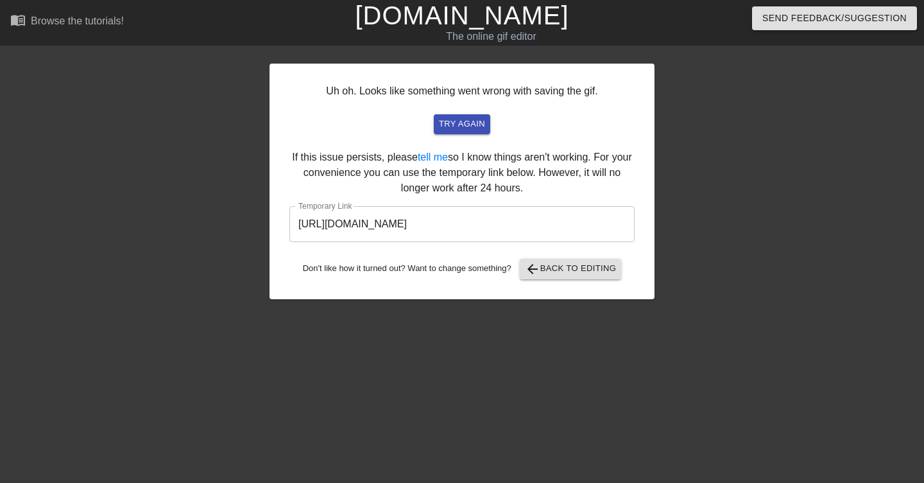
scroll to position [0, 0]
click at [432, 220] on input "[URL][DOMAIN_NAME]" at bounding box center [461, 224] width 345 height 36
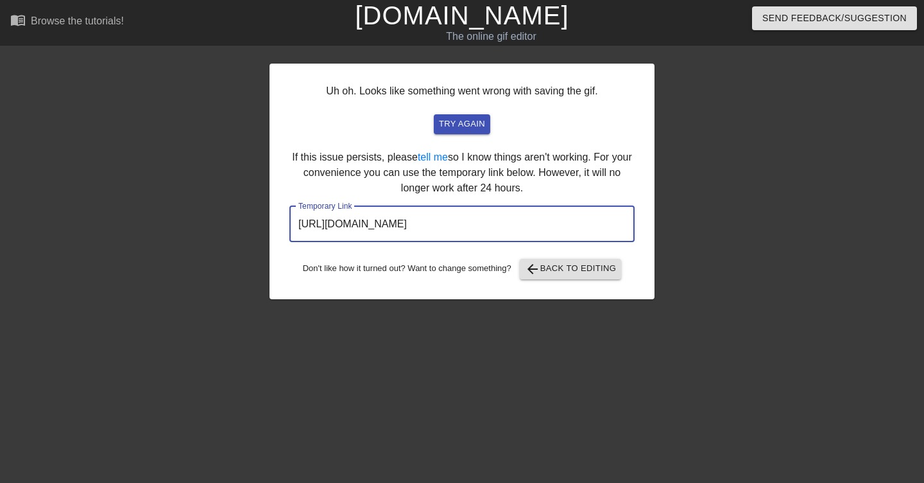
click at [432, 220] on input "[URL][DOMAIN_NAME]" at bounding box center [461, 224] width 345 height 36
click at [578, 265] on span "arrow_back Back to Editing" at bounding box center [571, 268] width 92 height 15
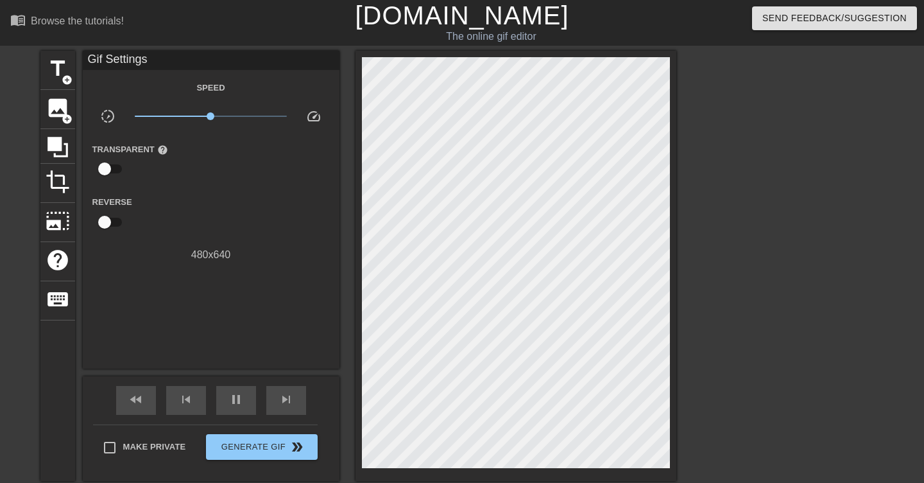
type input "30"
click at [56, 186] on span "crop" at bounding box center [58, 181] width 24 height 24
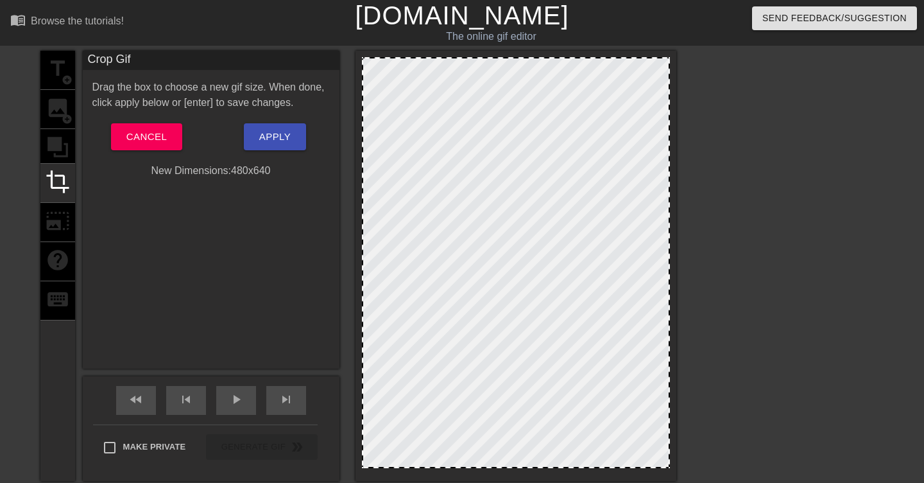
click at [60, 139] on div "title add_circle image add_circle crop photo_size_select_large help keyboard" at bounding box center [57, 266] width 35 height 430
click at [56, 175] on span "crop" at bounding box center [58, 181] width 24 height 24
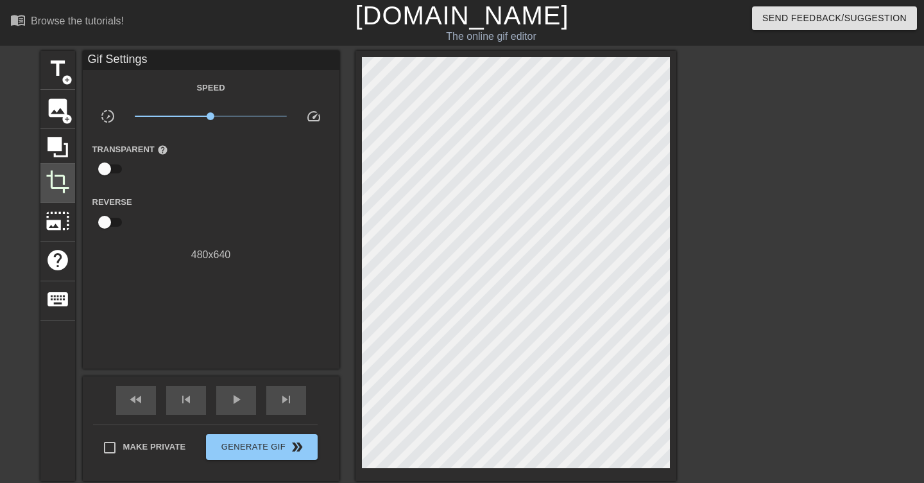
click at [130, 137] on div "Speed slow_motion_video x1.00 speed Transparent help Reverse 480 x 640" at bounding box center [210, 171] width 237 height 183
click at [63, 144] on icon at bounding box center [58, 147] width 24 height 24
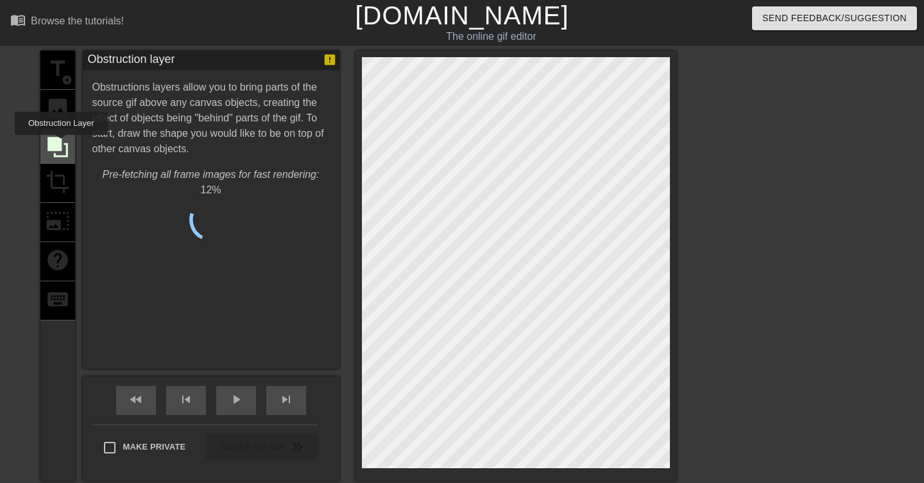
click at [63, 144] on icon at bounding box center [58, 147] width 24 height 24
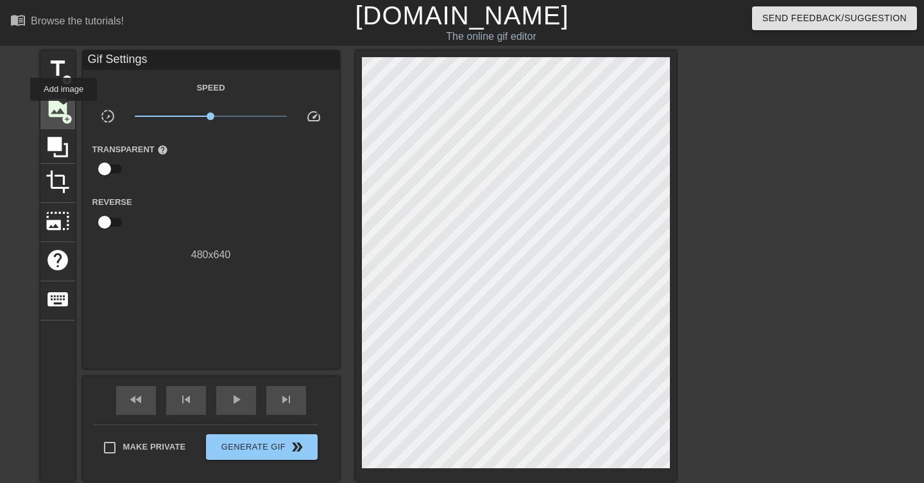
click at [64, 110] on span "image" at bounding box center [58, 108] width 24 height 24
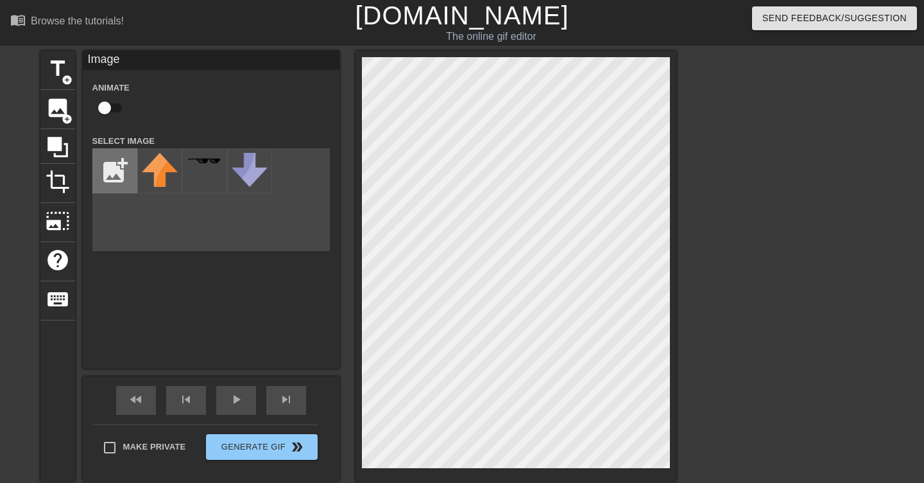
click at [105, 166] on input "file" at bounding box center [115, 171] width 44 height 44
type input "C:\fakepath\984650682894266379 copy.png"
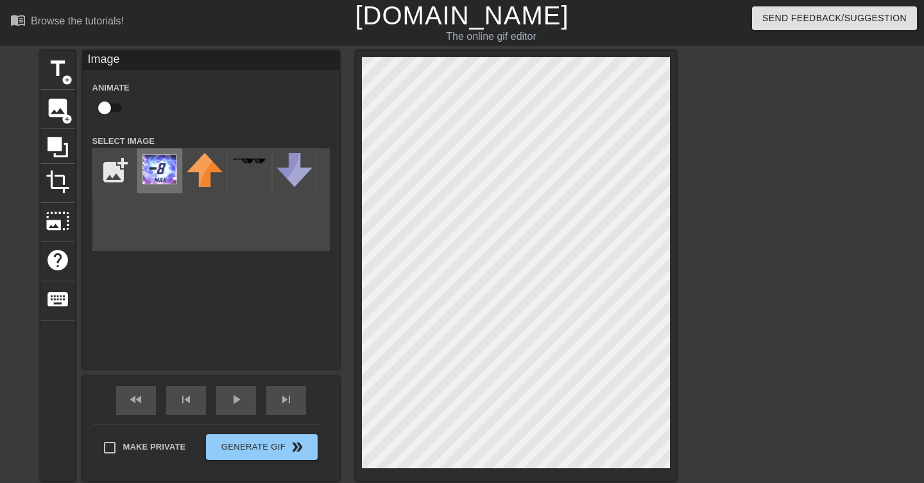
click at [157, 171] on img at bounding box center [160, 168] width 36 height 31
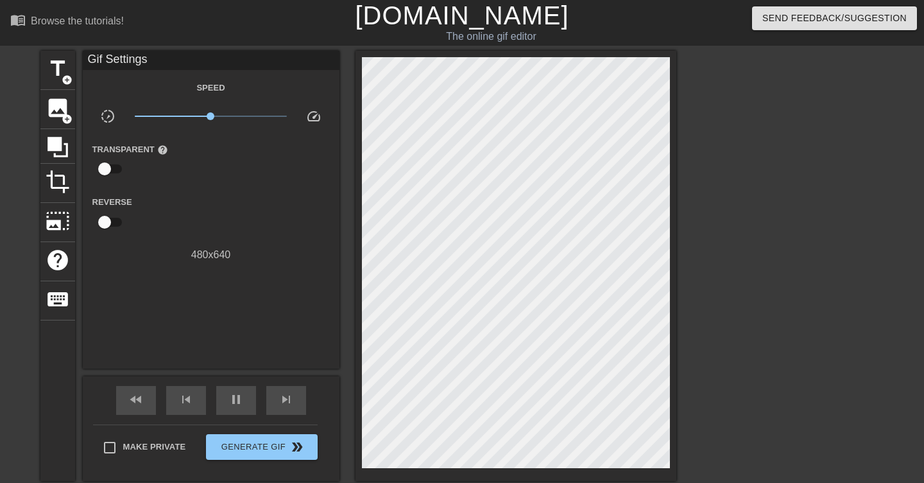
type input "30"
click at [57, 82] on div "title add_circle" at bounding box center [57, 70] width 35 height 39
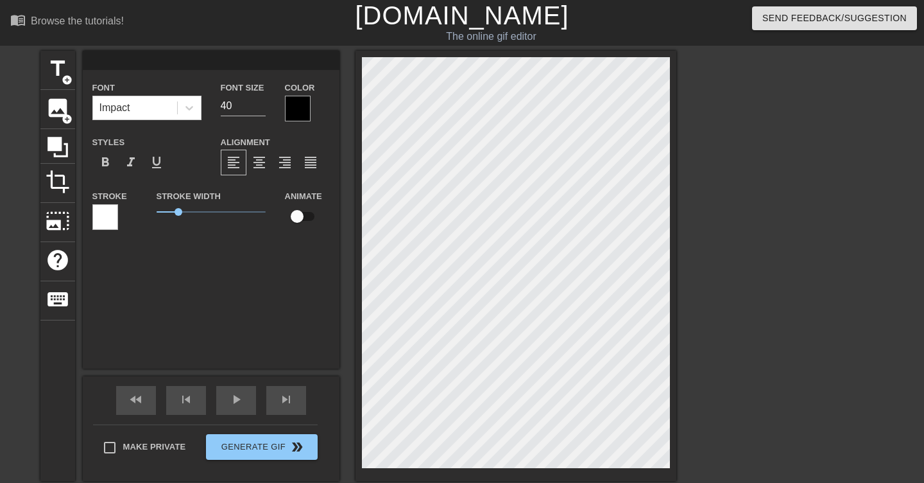
type input "😭"
type textarea "😭"
click at [298, 218] on input "checkbox" at bounding box center [297, 216] width 73 height 24
click at [298, 218] on input "checkbox" at bounding box center [309, 216] width 73 height 24
checkbox input "false"
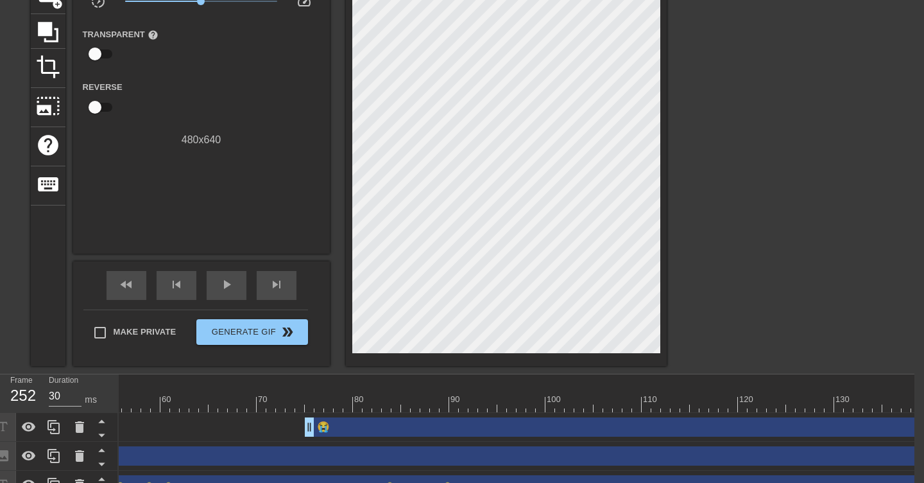
scroll to position [0, 527]
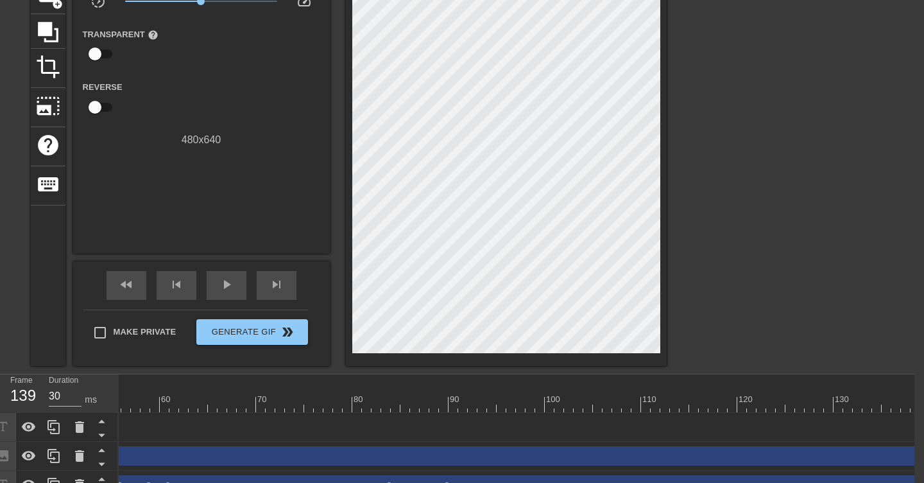
drag, startPoint x: 309, startPoint y: 424, endPoint x: 924, endPoint y: 424, distance: 614.9
click at [915, 424] on html "menu_book Browse the tutorials! [DOMAIN_NAME] The online gif editor Send Feedba…" at bounding box center [452, 192] width 924 height 614
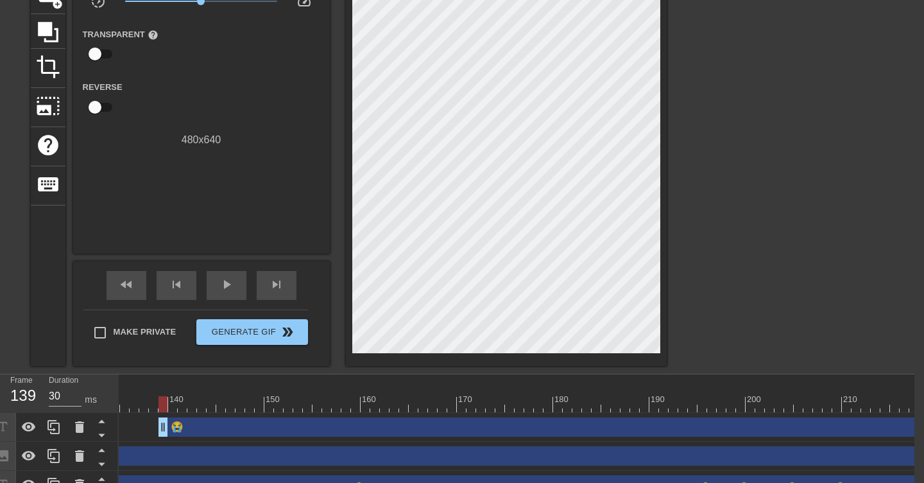
scroll to position [0, 1315]
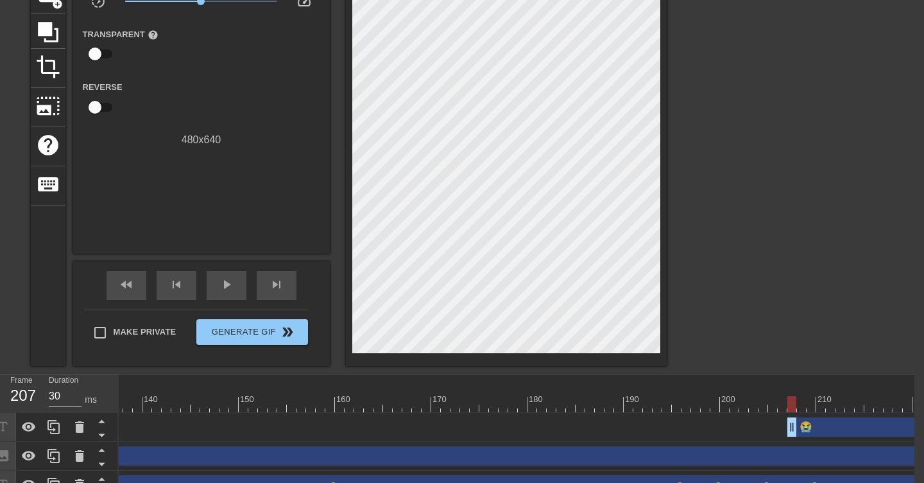
drag, startPoint x: 135, startPoint y: 426, endPoint x: 825, endPoint y: 418, distance: 690.1
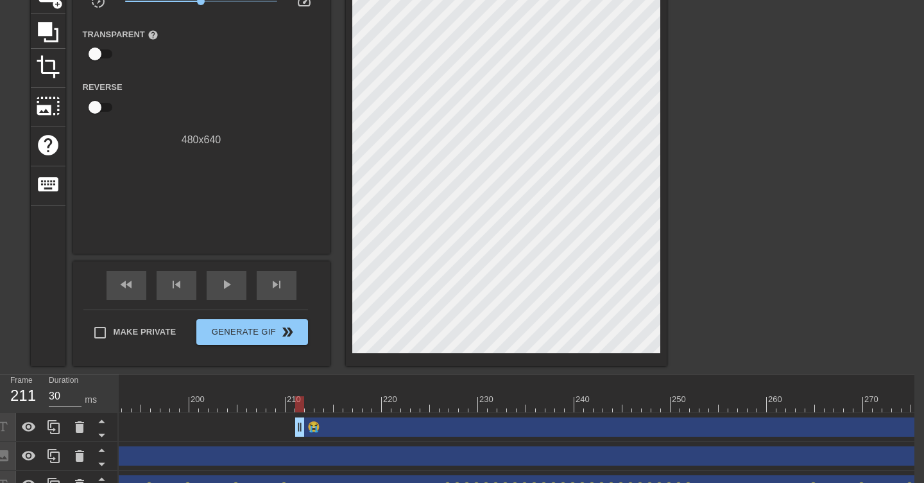
scroll to position [0, 1896]
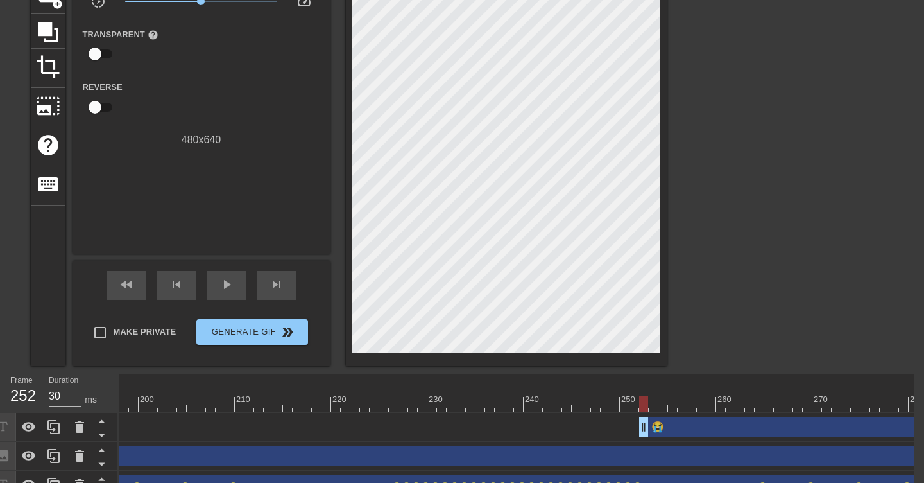
drag, startPoint x: 247, startPoint y: 426, endPoint x: 638, endPoint y: 423, distance: 390.9
click at [748, 280] on div at bounding box center [778, 128] width 193 height 385
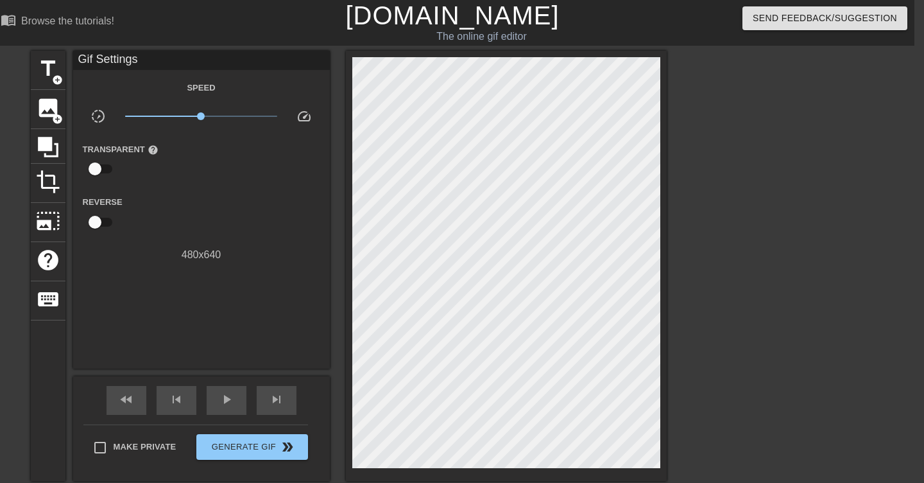
scroll to position [134, 10]
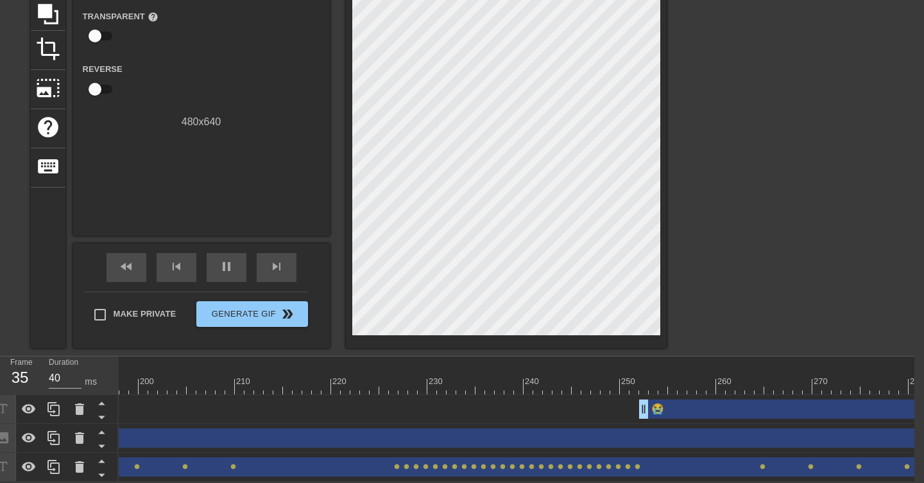
click at [711, 408] on div "😭 drag_handle drag_handle" at bounding box center [831, 408] width 385 height 19
click at [728, 313] on div "title add_circle image add_circle crop photo_size_select_large help keyboard Gi…" at bounding box center [452, 133] width 924 height 430
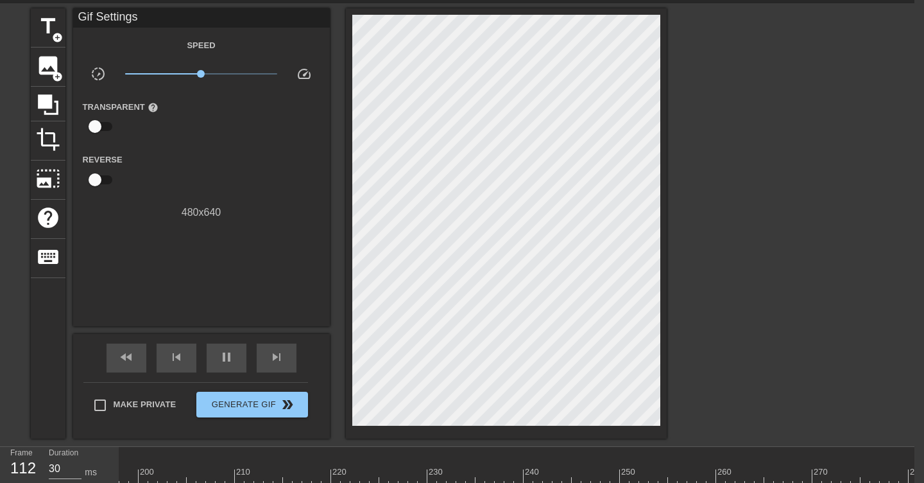
scroll to position [42, 10]
type input "30"
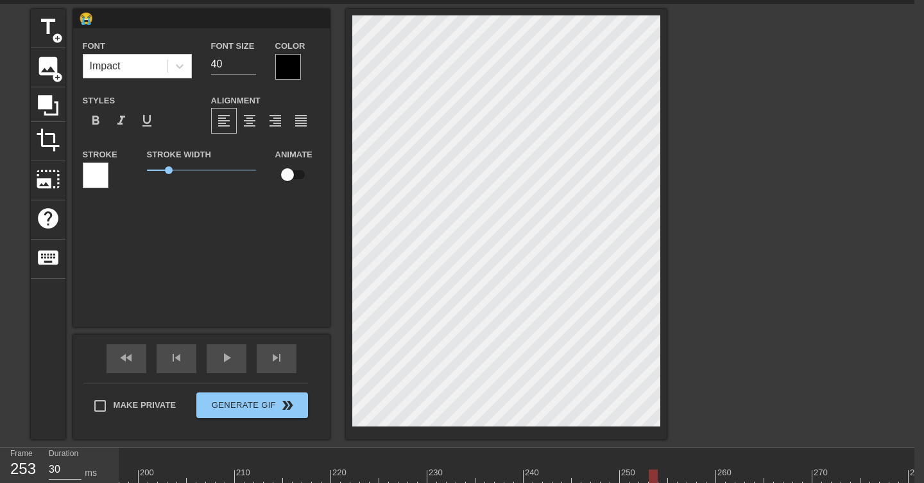
click at [293, 173] on input "checkbox" at bounding box center [287, 174] width 73 height 24
checkbox input "true"
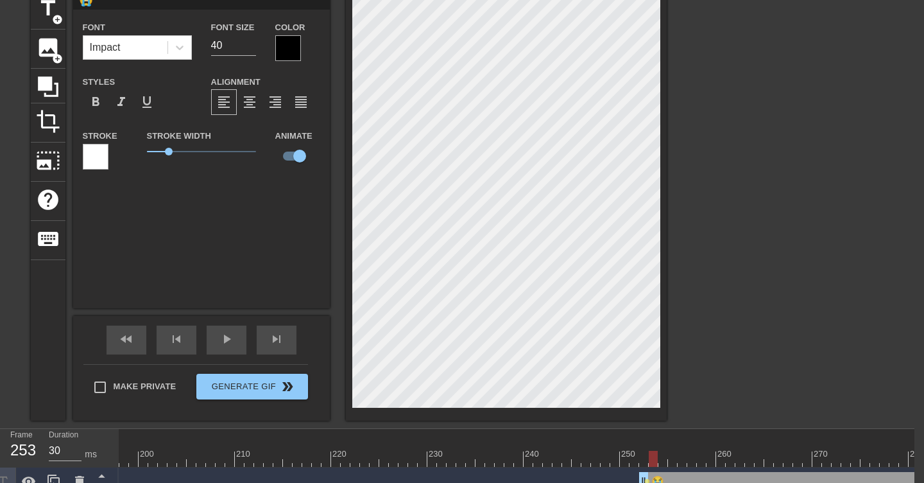
scroll to position [61, 10]
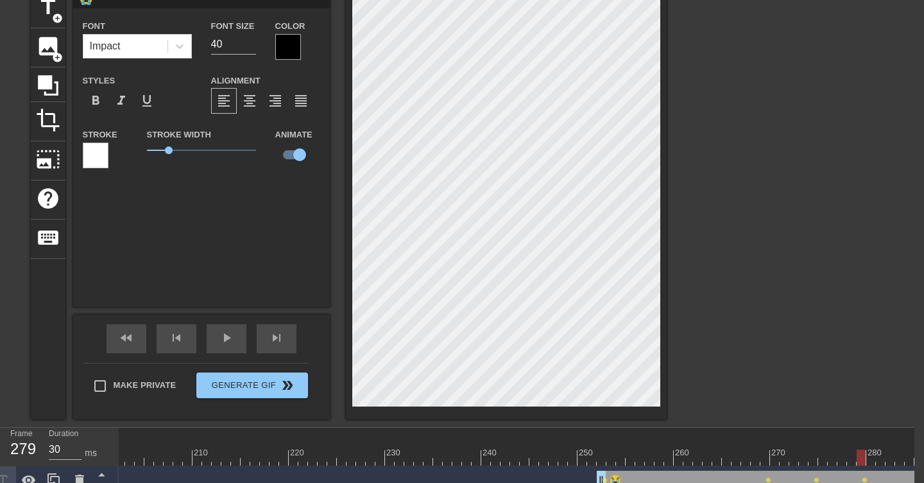
scroll to position [0, 2009]
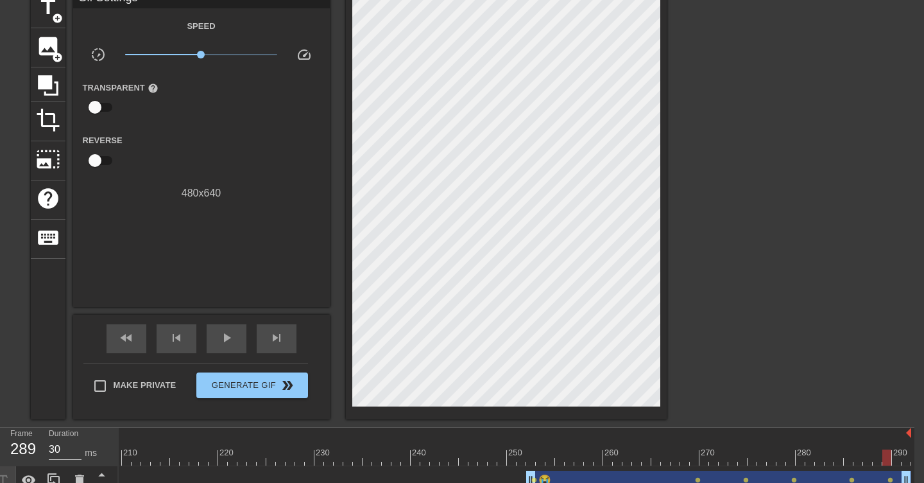
click at [813, 343] on div at bounding box center [778, 181] width 193 height 385
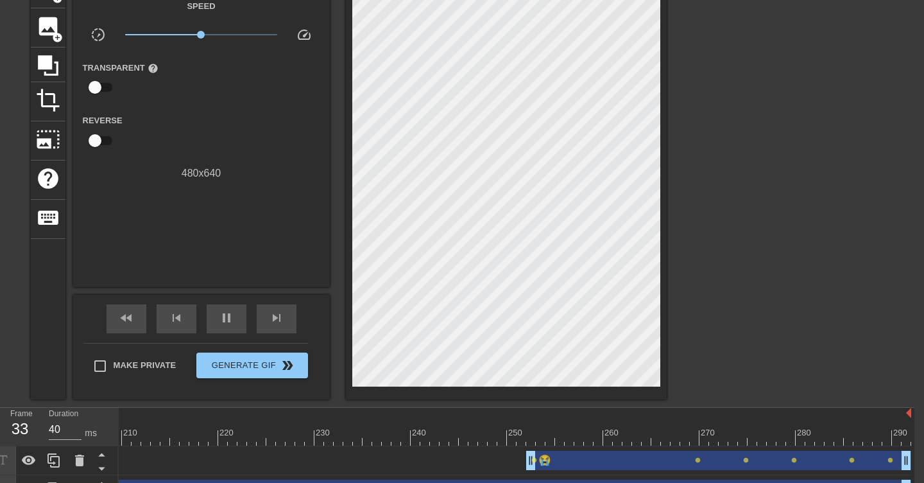
scroll to position [134, 10]
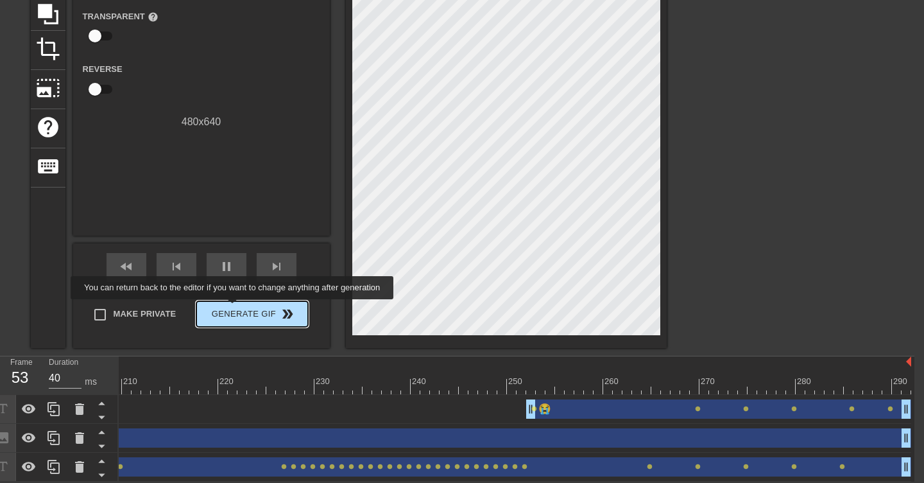
type input "30"
click at [239, 318] on span "Generate Gif double_arrow" at bounding box center [252, 313] width 101 height 15
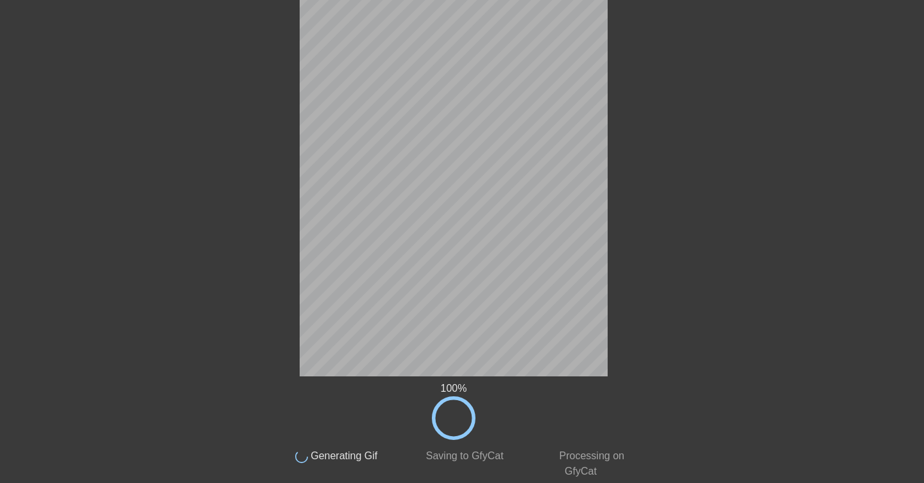
scroll to position [58, 8]
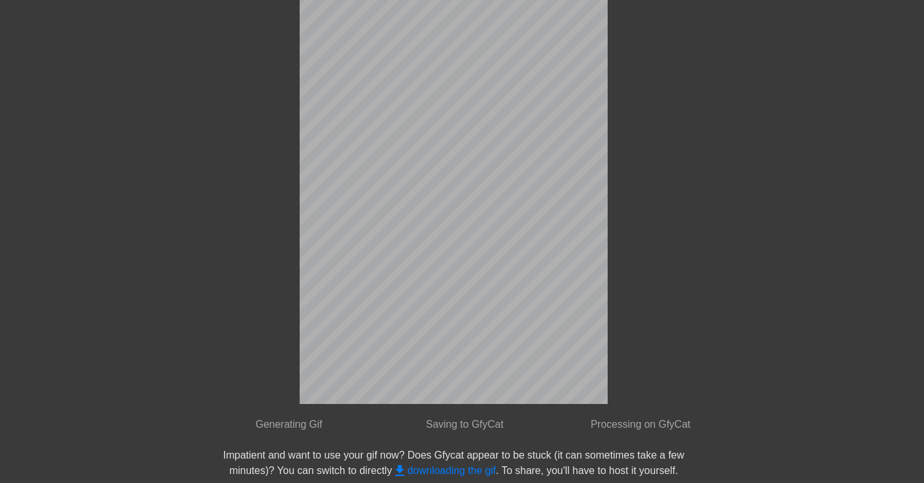
drag, startPoint x: 89, startPoint y: 203, endPoint x: 189, endPoint y: 360, distance: 186.4
click at [184, 360] on div at bounding box center [88, 185] width 193 height 385
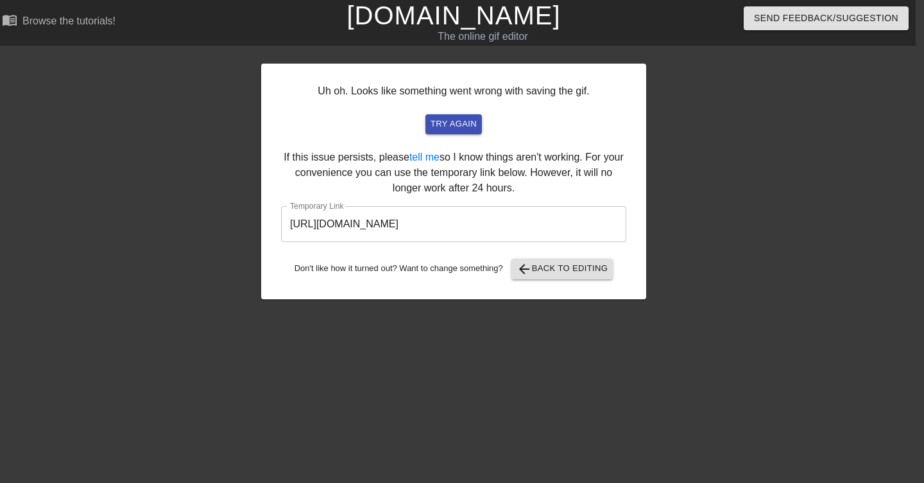
click at [389, 221] on input "[URL][DOMAIN_NAME]" at bounding box center [453, 224] width 345 height 36
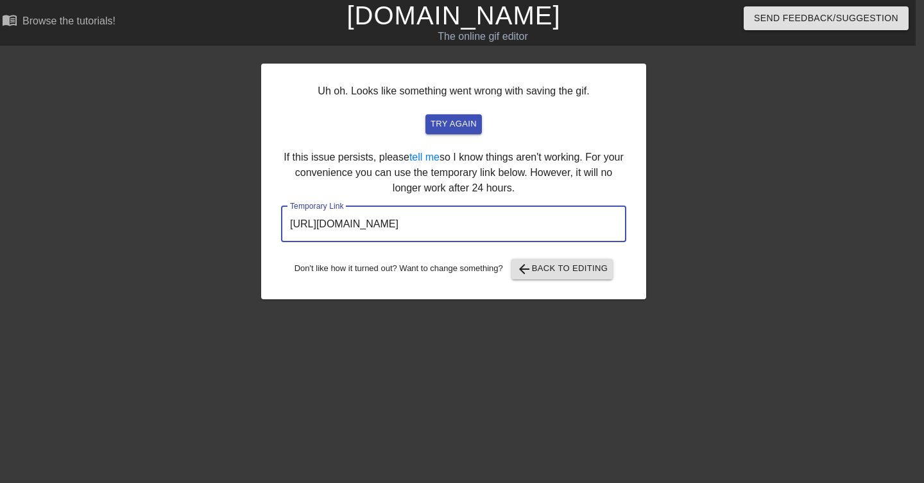
click at [389, 221] on input "[URL][DOMAIN_NAME]" at bounding box center [453, 224] width 345 height 36
